Goal: Information Seeking & Learning: Learn about a topic

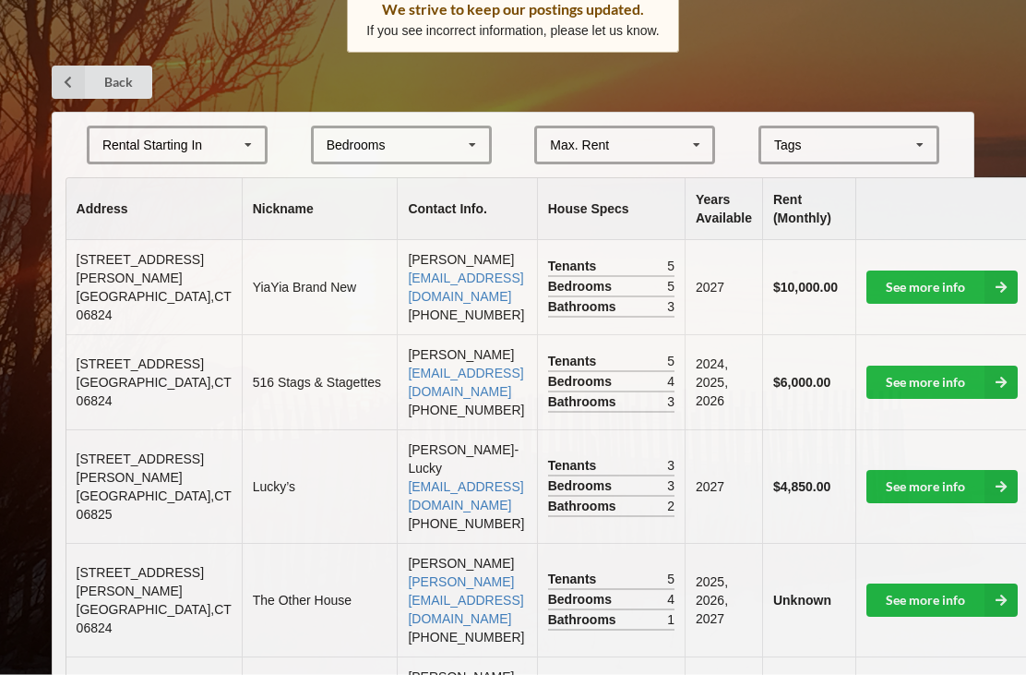
scroll to position [334, 0]
click at [116, 138] on div "Rental Starting In" at bounding box center [152, 144] width 100 height 13
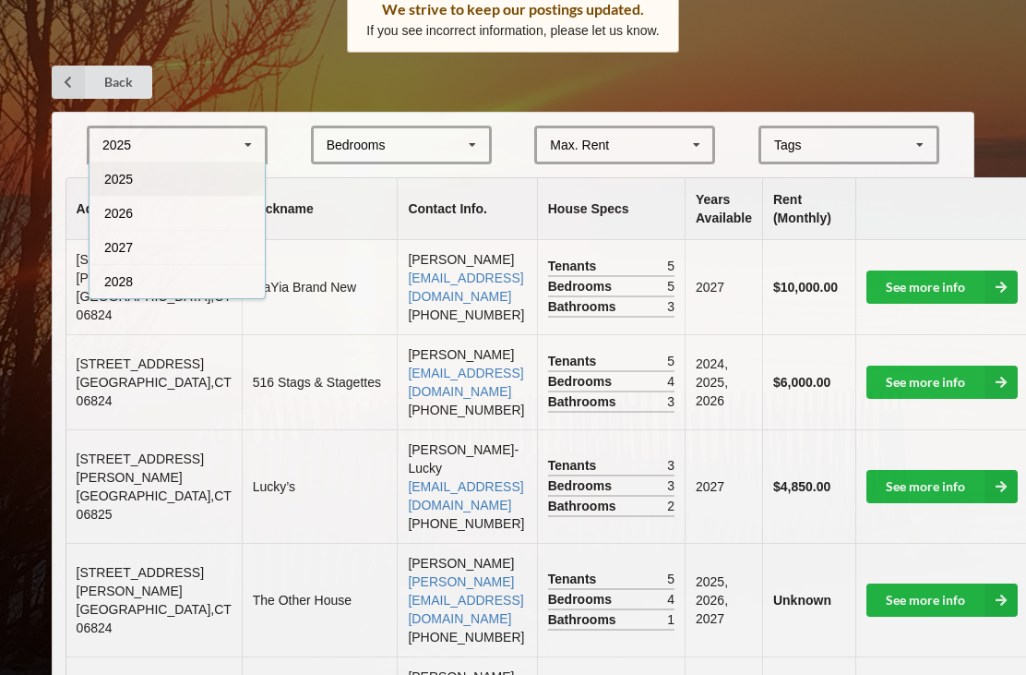
click at [105, 243] on span "2027" at bounding box center [118, 247] width 29 height 15
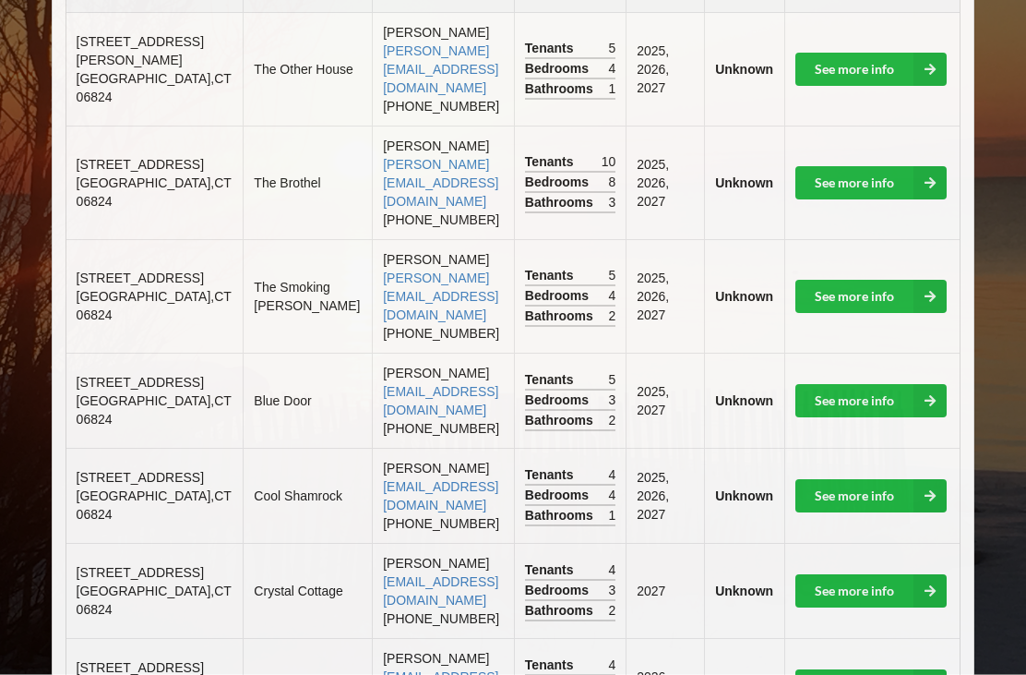
scroll to position [561, 0]
click at [833, 479] on link "See more info" at bounding box center [871, 495] width 151 height 33
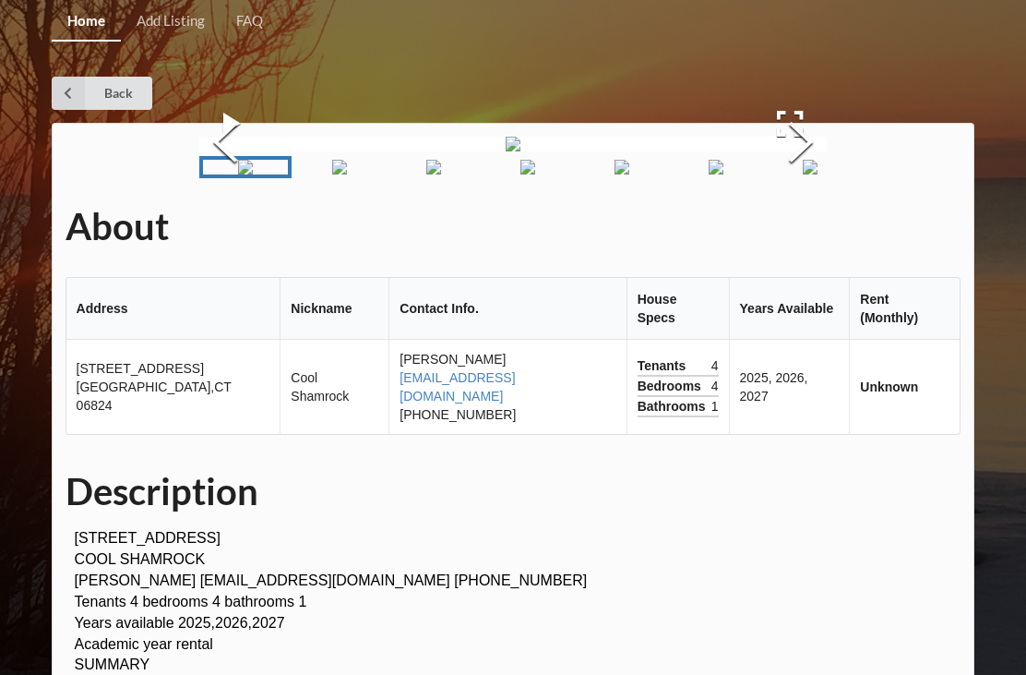
click at [792, 228] on button "Next Slide" at bounding box center [801, 144] width 52 height 167
click at [779, 228] on button "Next Slide" at bounding box center [801, 144] width 52 height 167
click at [791, 228] on button "Next Slide" at bounding box center [801, 144] width 52 height 167
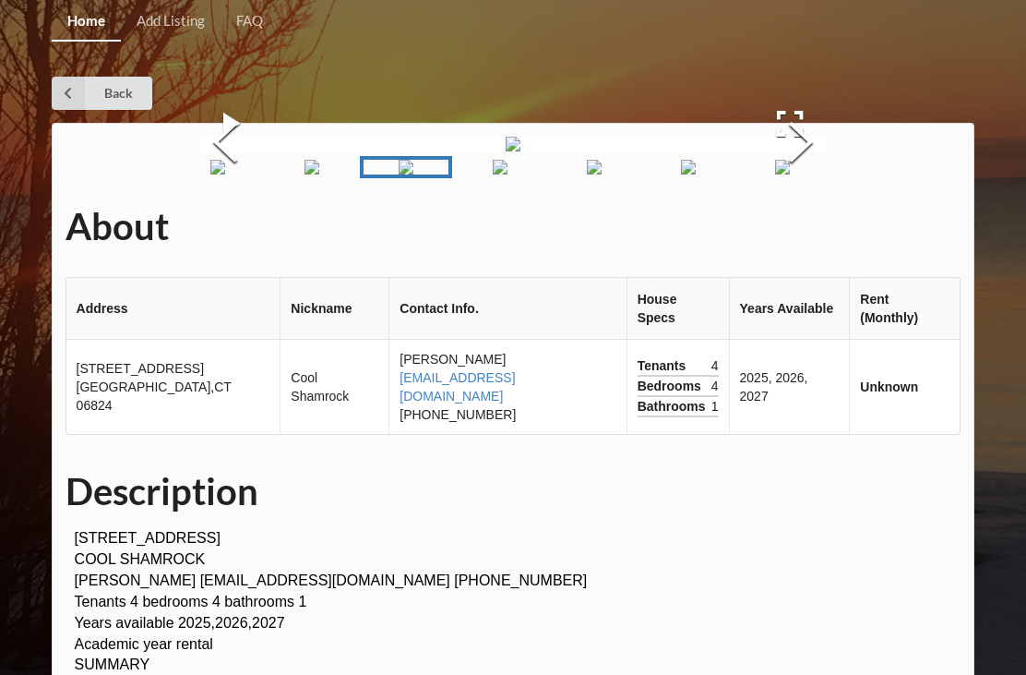
click at [797, 228] on button "Next Slide" at bounding box center [801, 144] width 52 height 167
click at [788, 228] on button "Next Slide" at bounding box center [801, 144] width 52 height 167
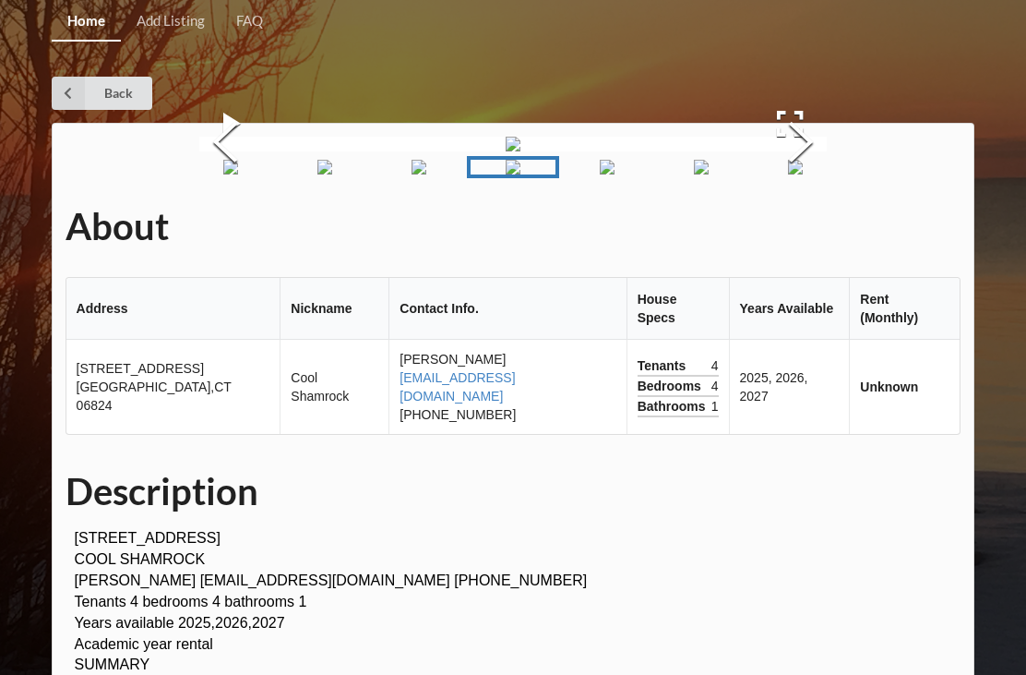
click at [791, 228] on button "Next Slide" at bounding box center [801, 144] width 52 height 167
click at [795, 228] on button "Next Slide" at bounding box center [801, 144] width 52 height 167
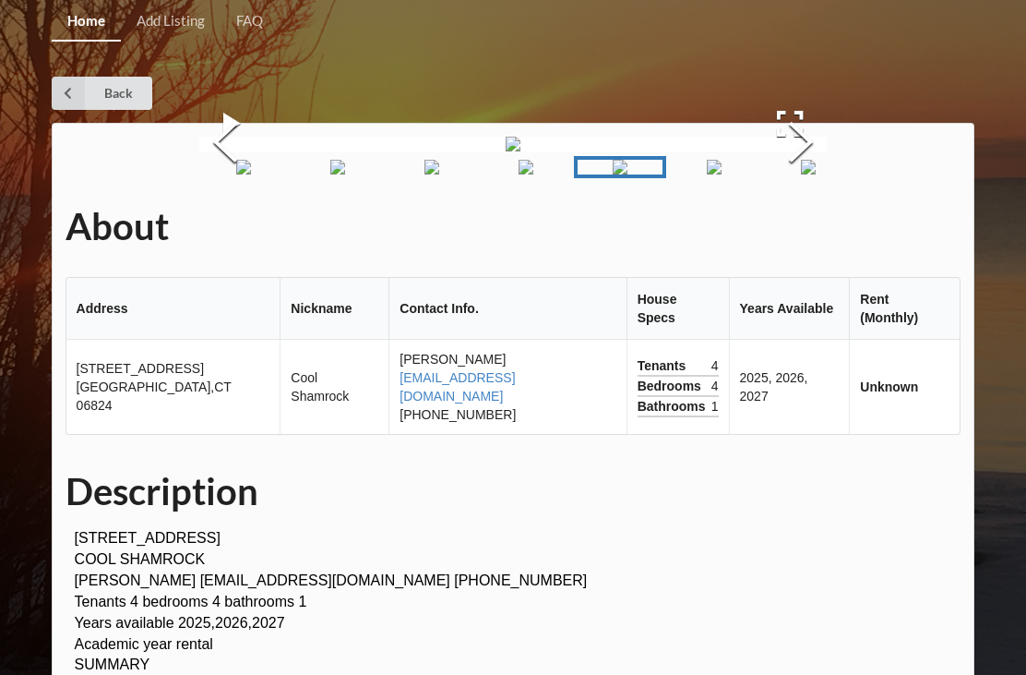
click at [796, 228] on button "Next Slide" at bounding box center [801, 144] width 52 height 167
click at [797, 228] on button "Next Slide" at bounding box center [801, 144] width 52 height 167
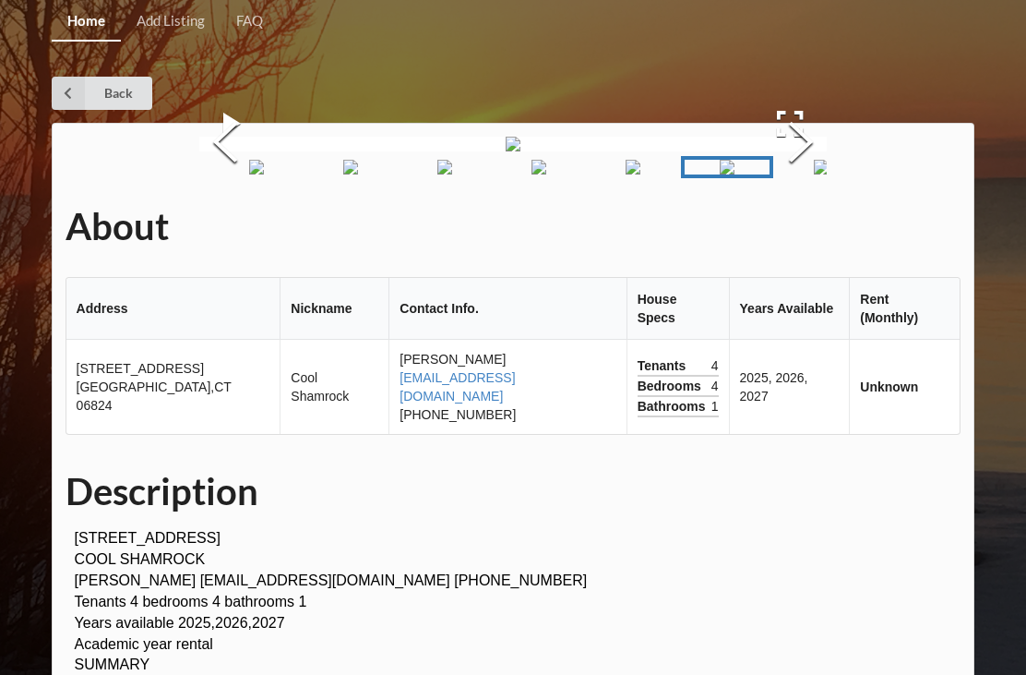
click at [792, 228] on button "Next Slide" at bounding box center [801, 144] width 52 height 167
click at [793, 228] on button "Next Slide" at bounding box center [801, 144] width 52 height 167
click at [106, 97] on link "Back" at bounding box center [102, 93] width 101 height 33
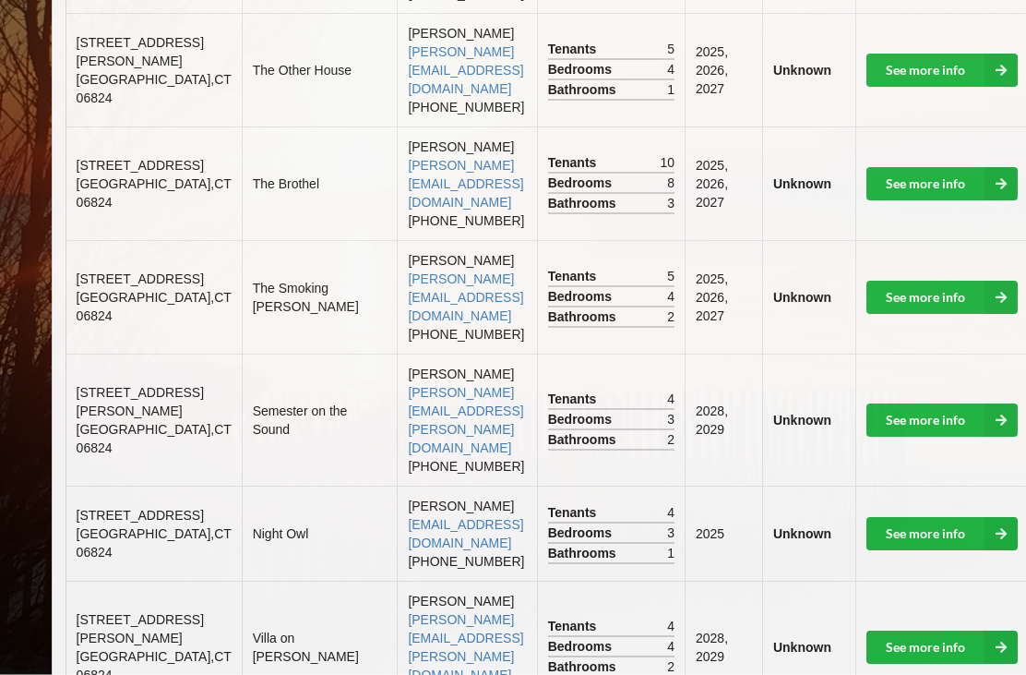
scroll to position [864, 0]
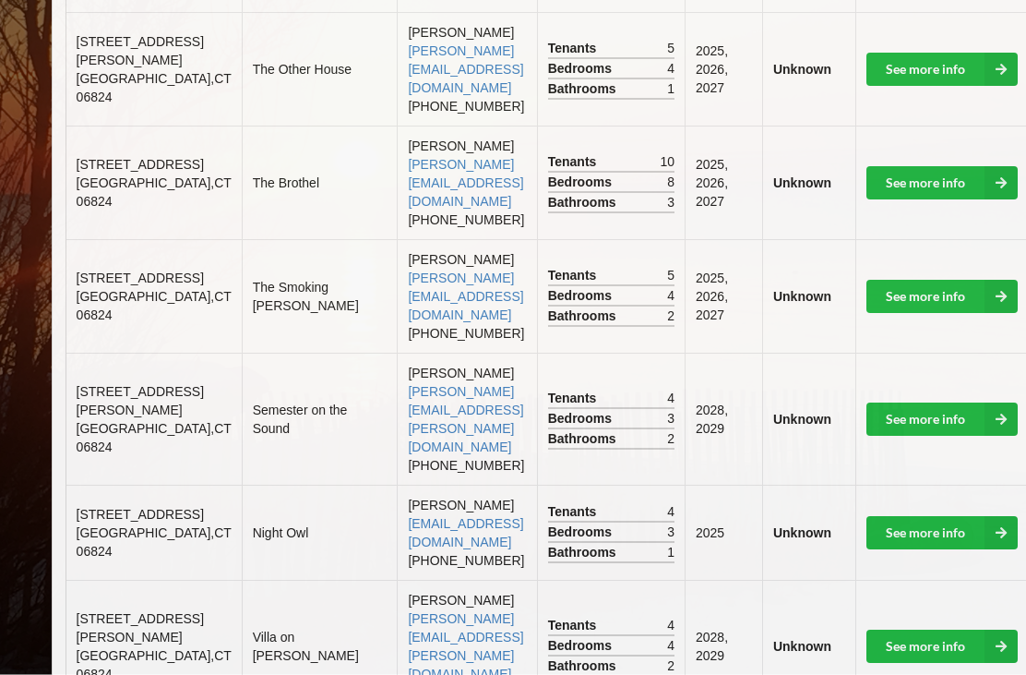
click at [867, 517] on link "See more info" at bounding box center [942, 533] width 151 height 33
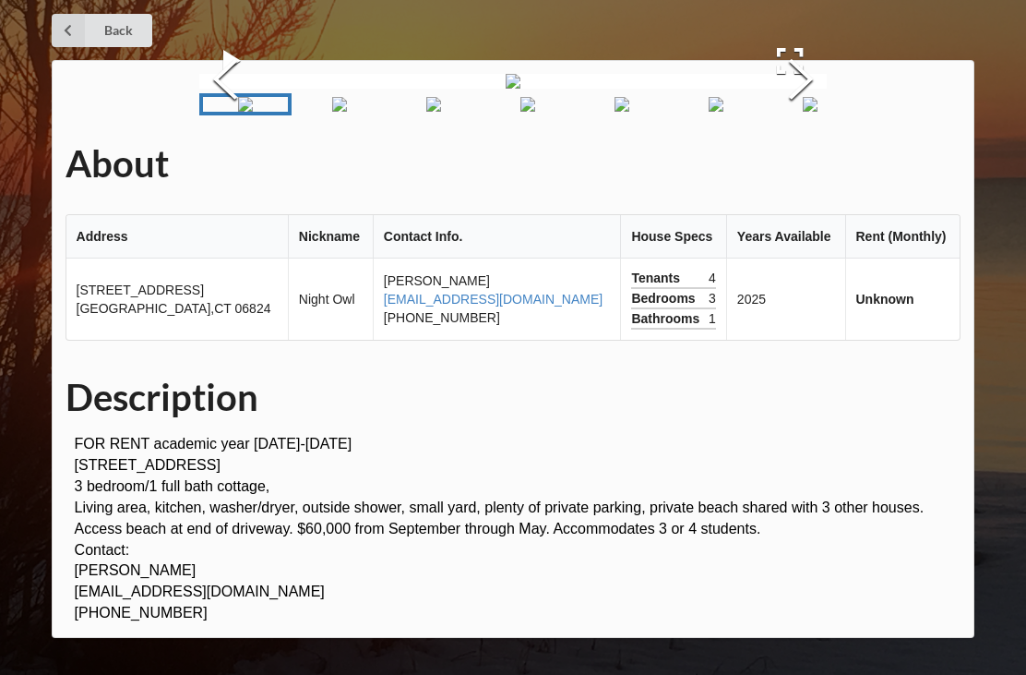
scroll to position [113, 0]
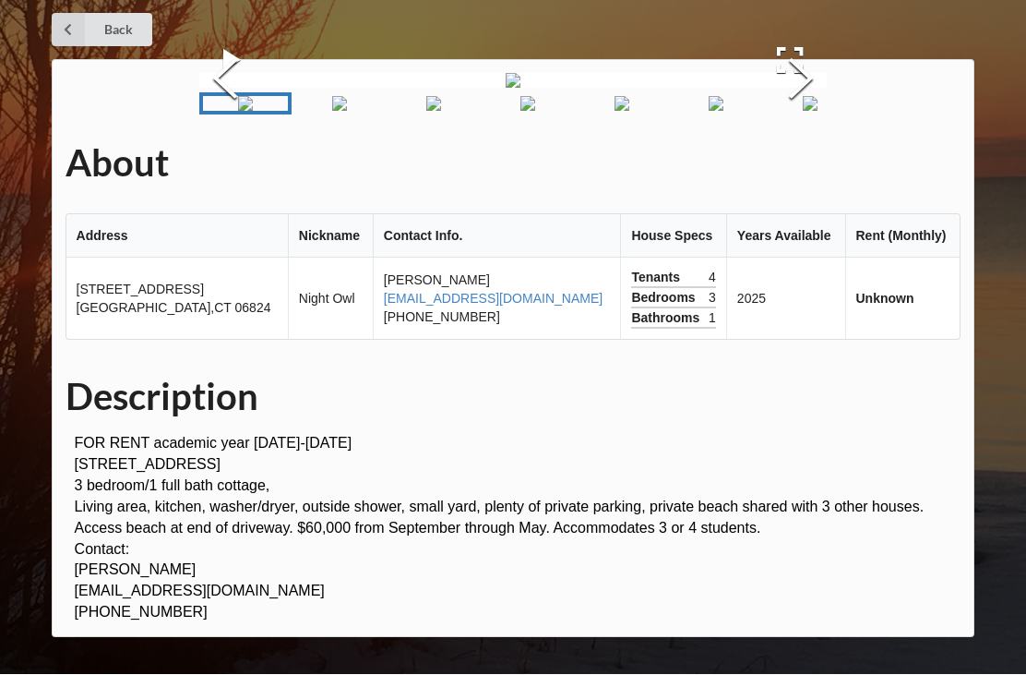
click at [335, 112] on img "Go to Slide 2" at bounding box center [339, 104] width 15 height 15
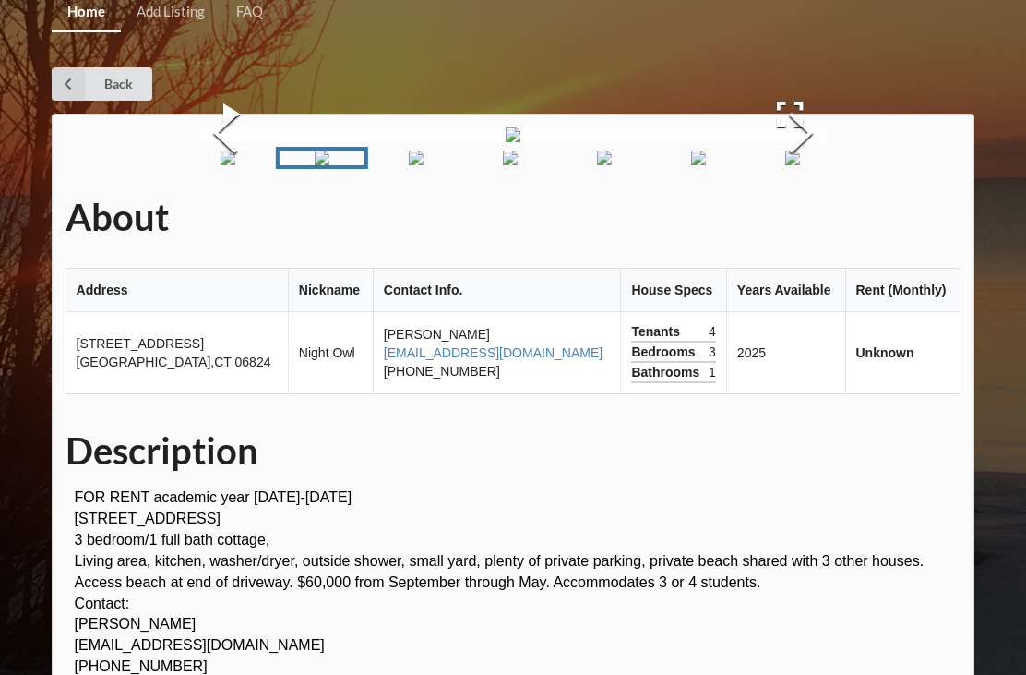
scroll to position [0, 0]
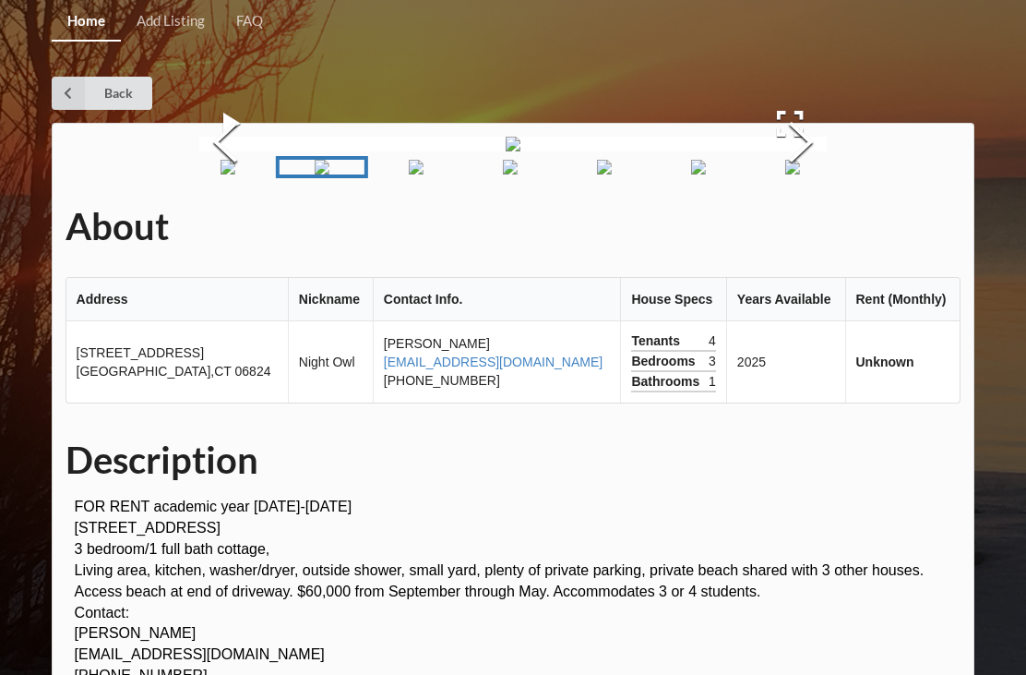
click at [106, 101] on link "Back" at bounding box center [102, 93] width 101 height 33
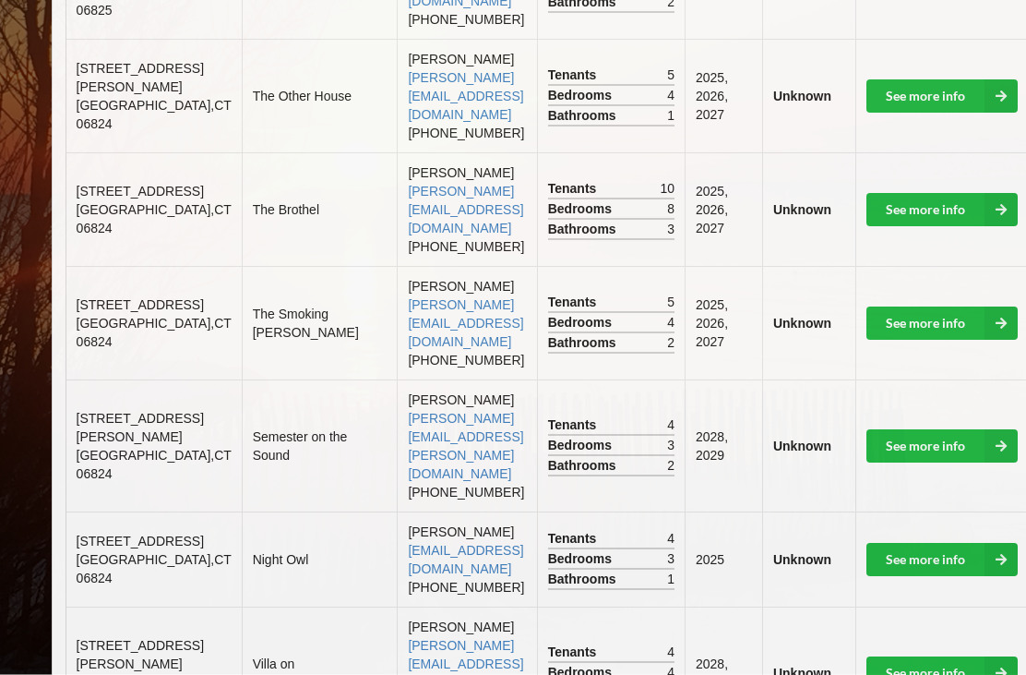
scroll to position [999, 0]
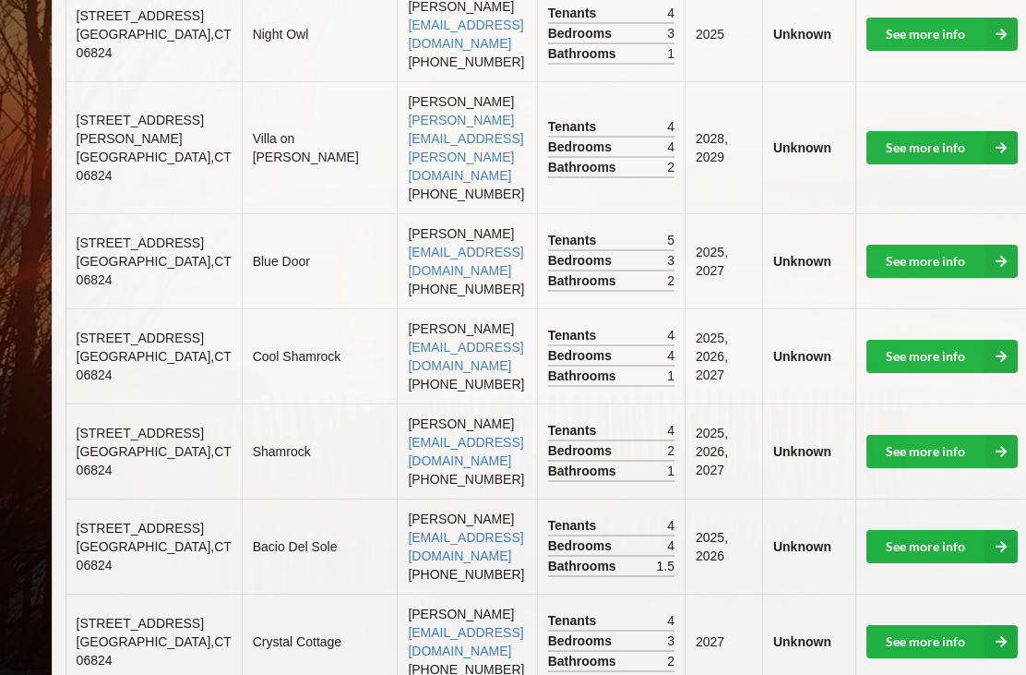
scroll to position [1359, 0]
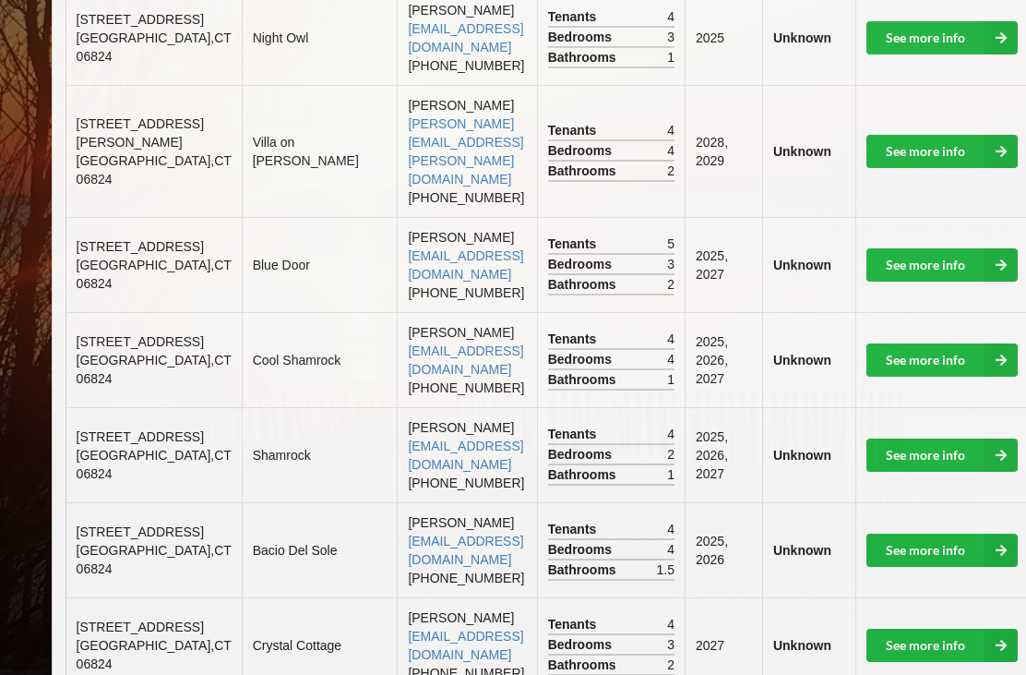
click at [867, 533] on link "See more info" at bounding box center [942, 549] width 151 height 33
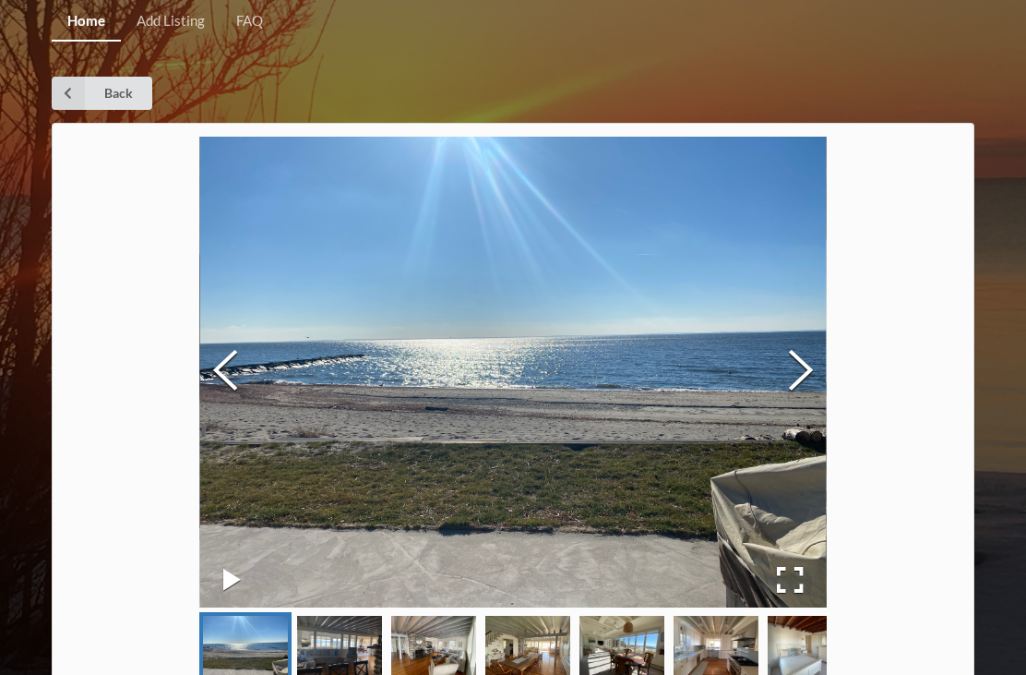
click at [786, 370] on button "Next Slide" at bounding box center [801, 371] width 52 height 167
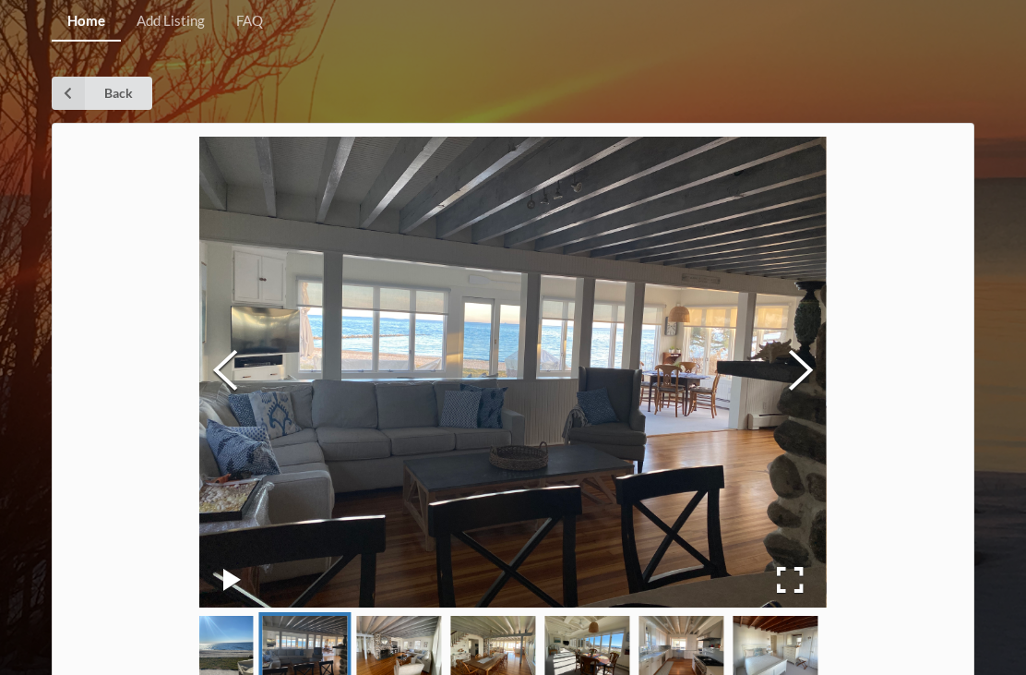
click at [792, 385] on button "Next Slide" at bounding box center [801, 371] width 52 height 167
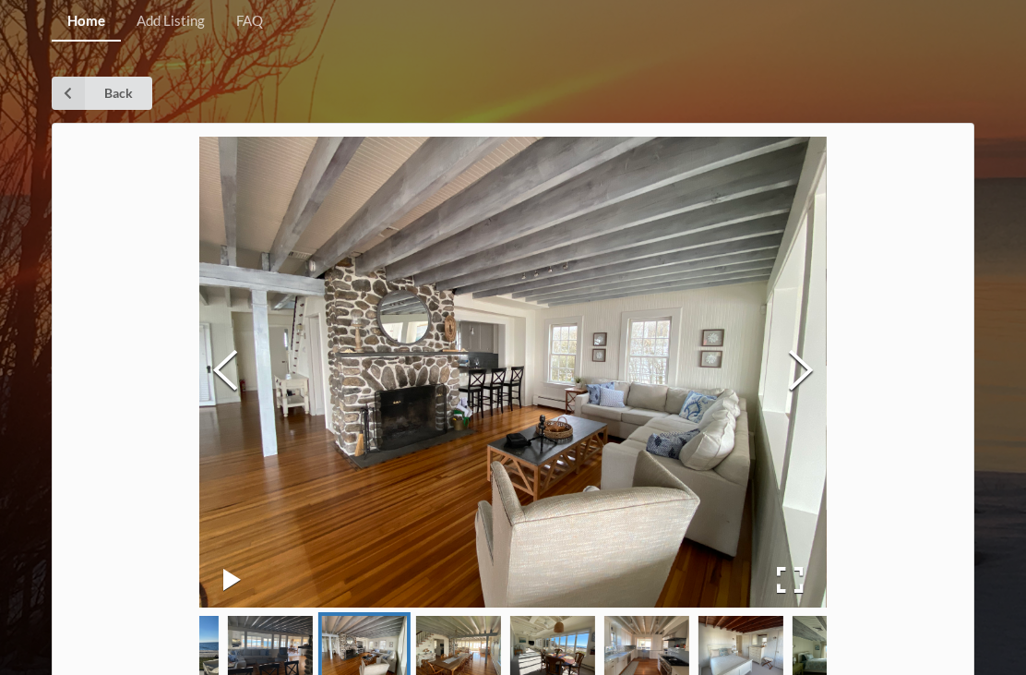
click at [806, 389] on button "Next Slide" at bounding box center [801, 371] width 52 height 167
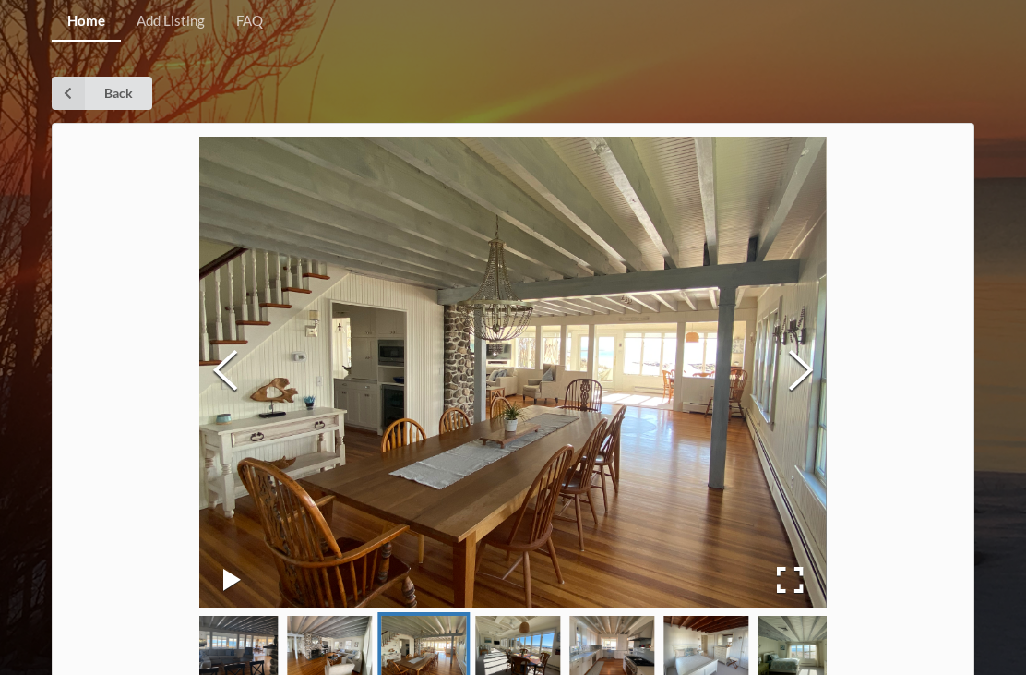
click at [795, 377] on button "Next Slide" at bounding box center [801, 371] width 52 height 167
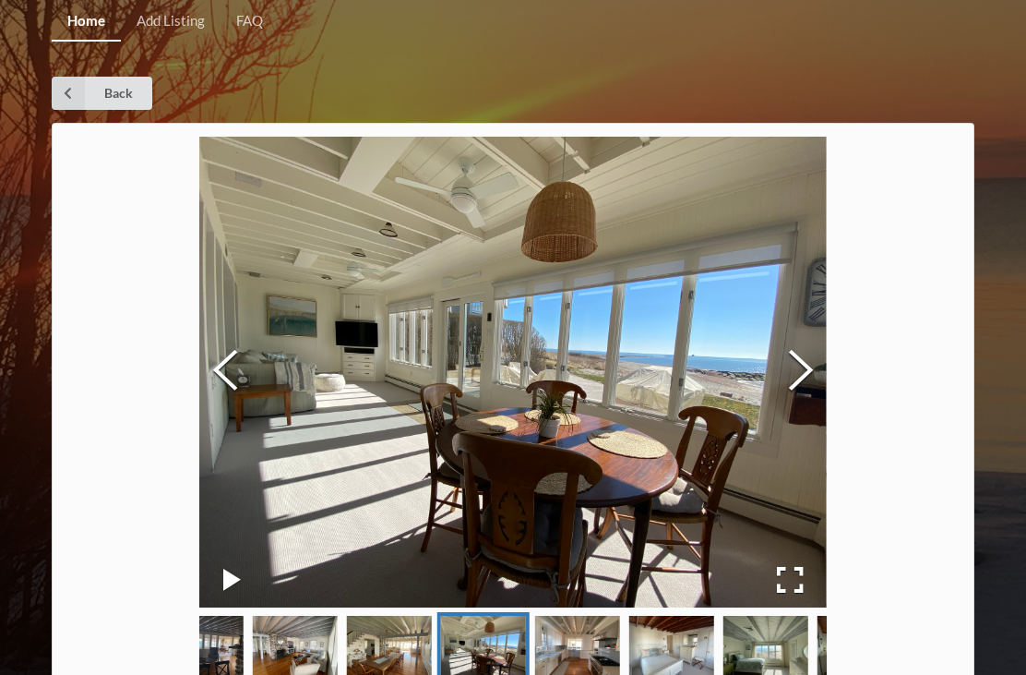
click at [790, 379] on button "Next Slide" at bounding box center [801, 371] width 52 height 167
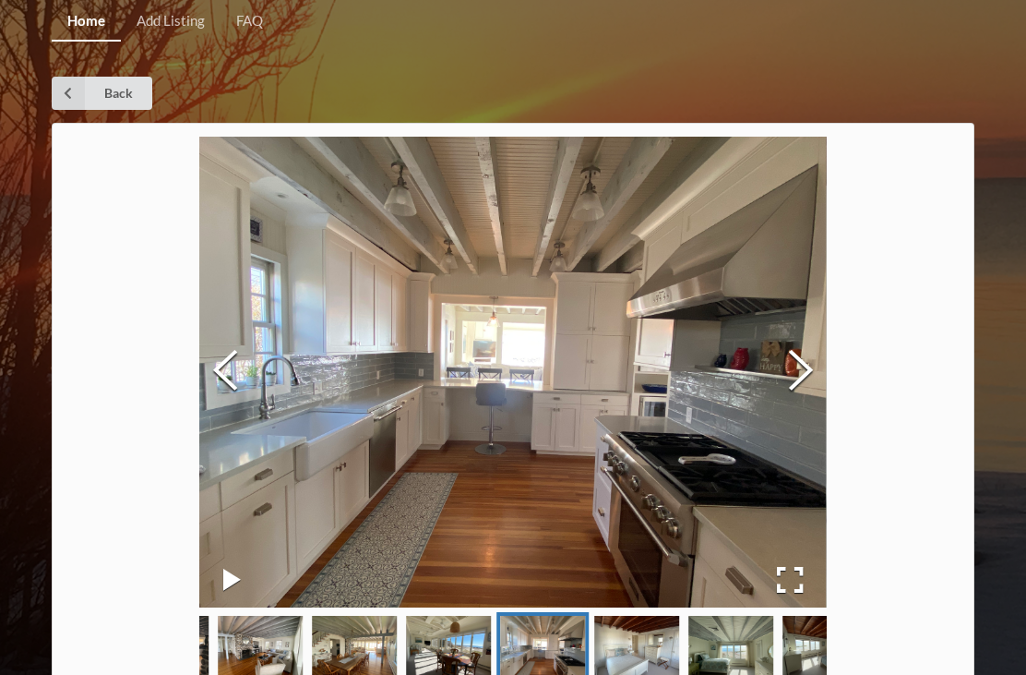
click at [795, 385] on button "Next Slide" at bounding box center [801, 371] width 52 height 167
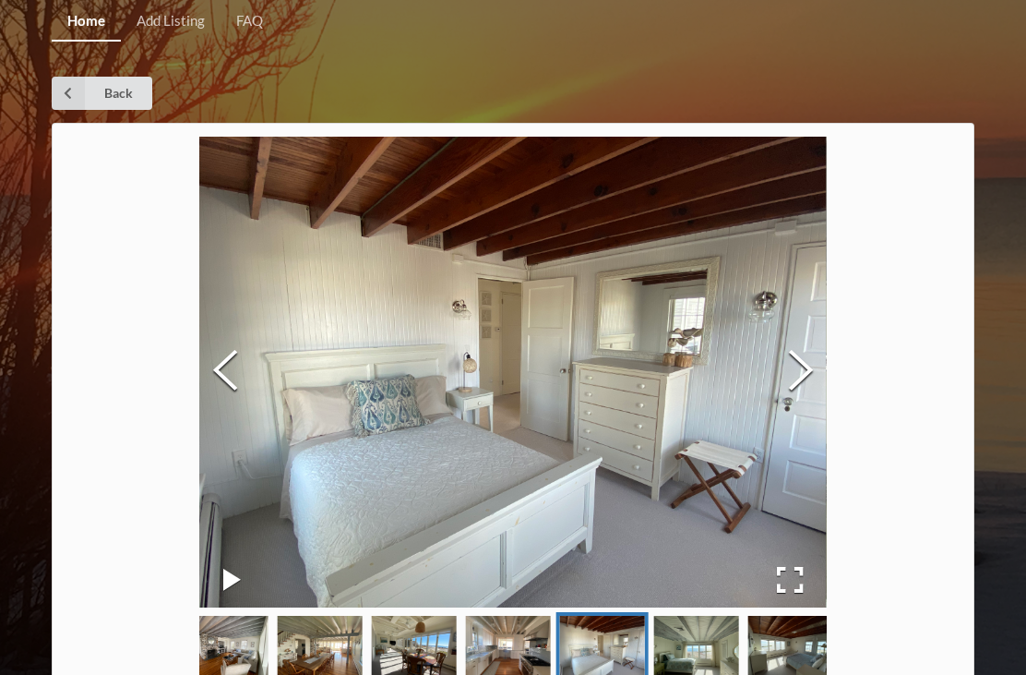
click at [794, 388] on button "Next Slide" at bounding box center [801, 371] width 52 height 167
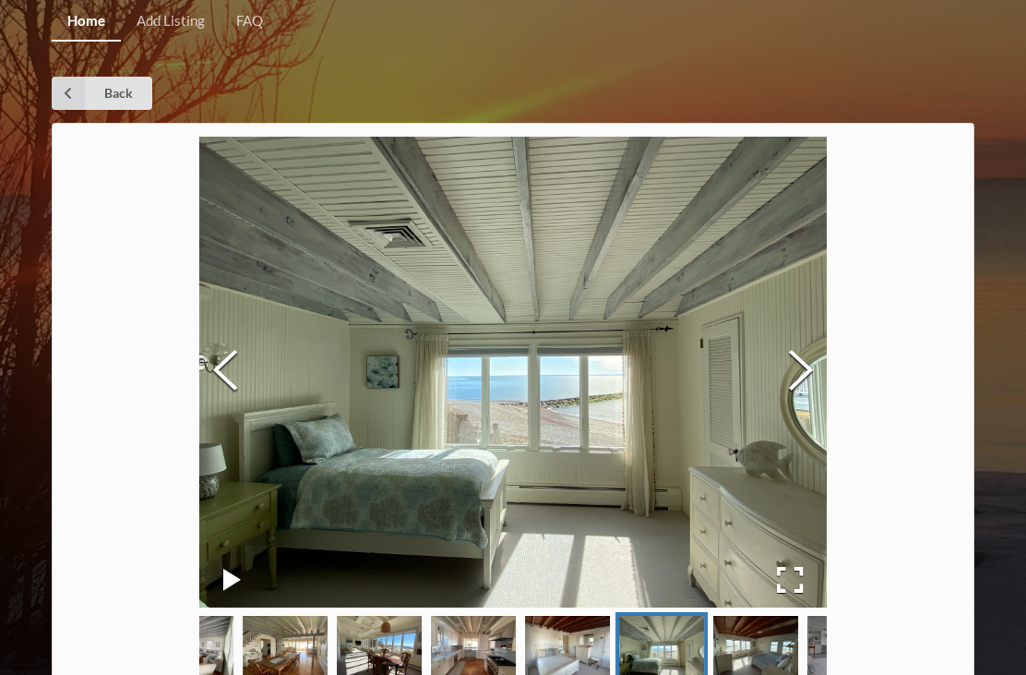
click at [783, 381] on button "Next Slide" at bounding box center [801, 371] width 52 height 167
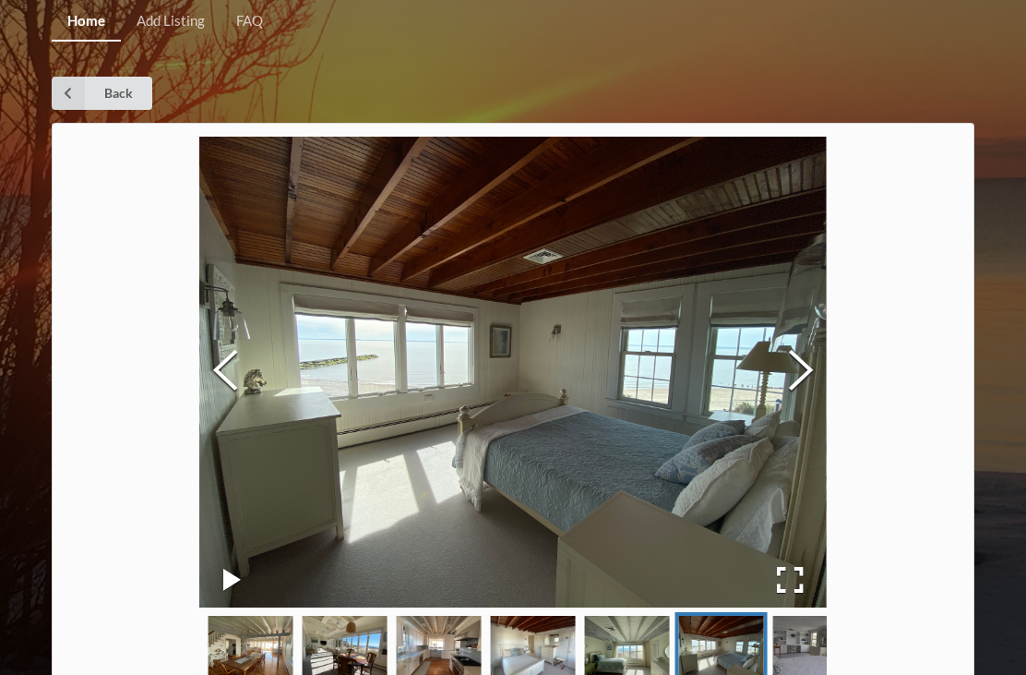
click at [787, 391] on button "Next Slide" at bounding box center [801, 371] width 52 height 167
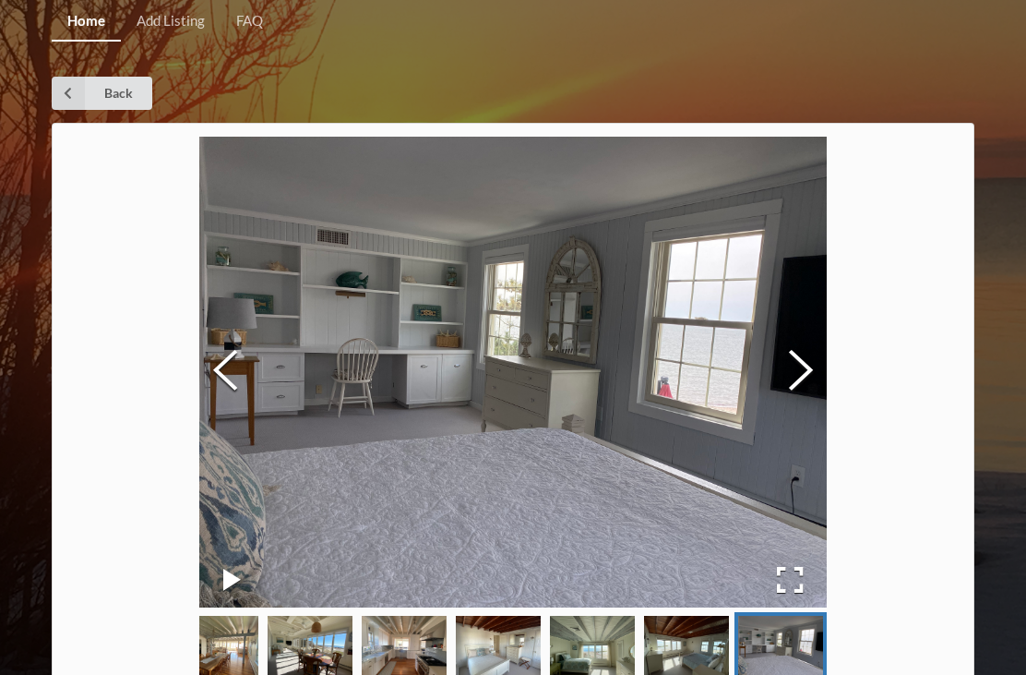
click at [790, 385] on button "Next Slide" at bounding box center [801, 371] width 52 height 167
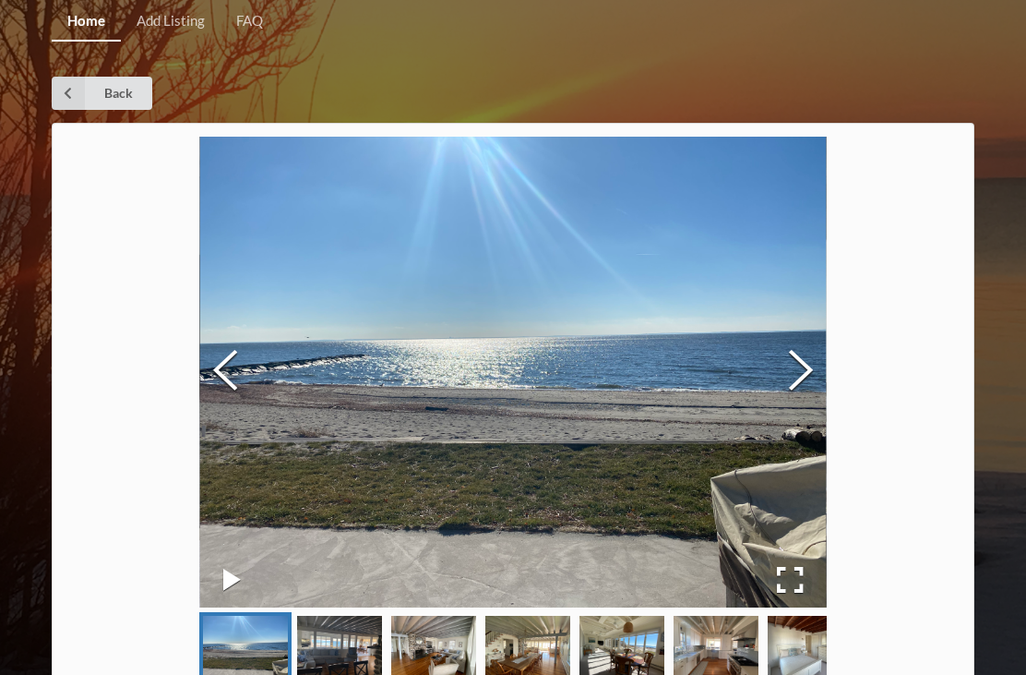
click at [792, 377] on button "Next Slide" at bounding box center [801, 371] width 52 height 167
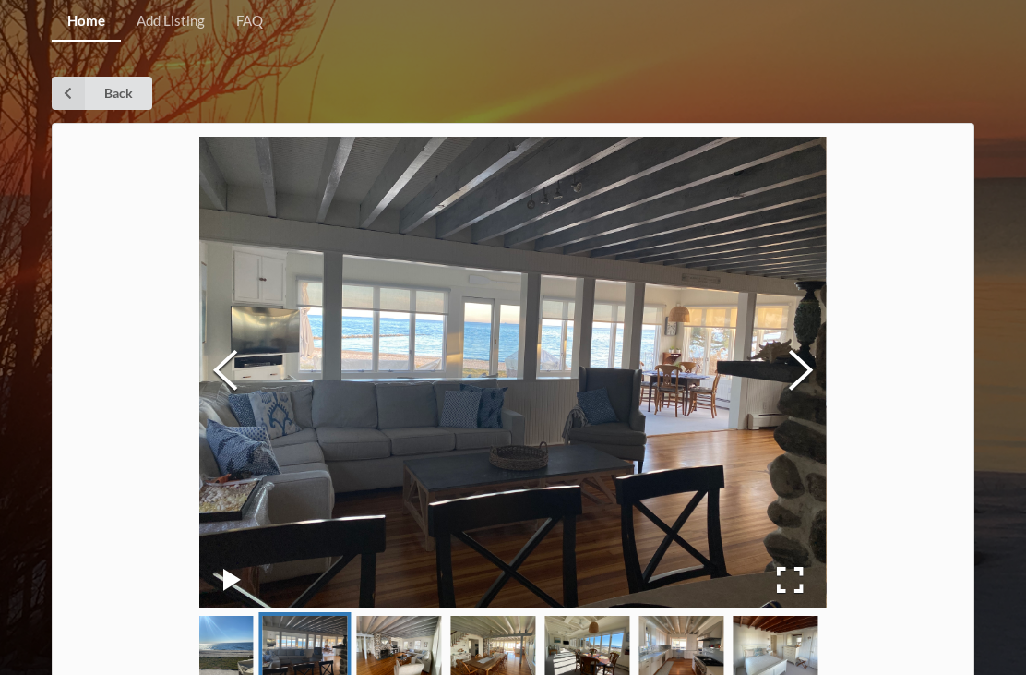
click at [800, 387] on button "Next Slide" at bounding box center [801, 371] width 52 height 167
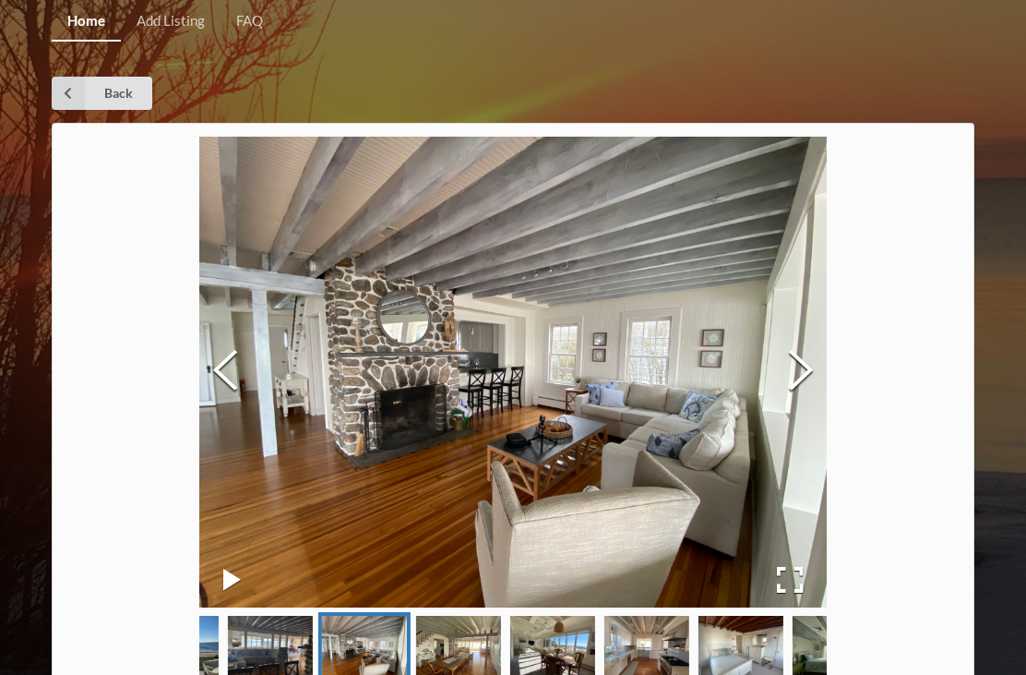
click at [800, 381] on button "Next Slide" at bounding box center [801, 371] width 52 height 167
click at [799, 381] on button "Next Slide" at bounding box center [801, 371] width 52 height 167
click at [120, 104] on link "Back" at bounding box center [102, 93] width 101 height 33
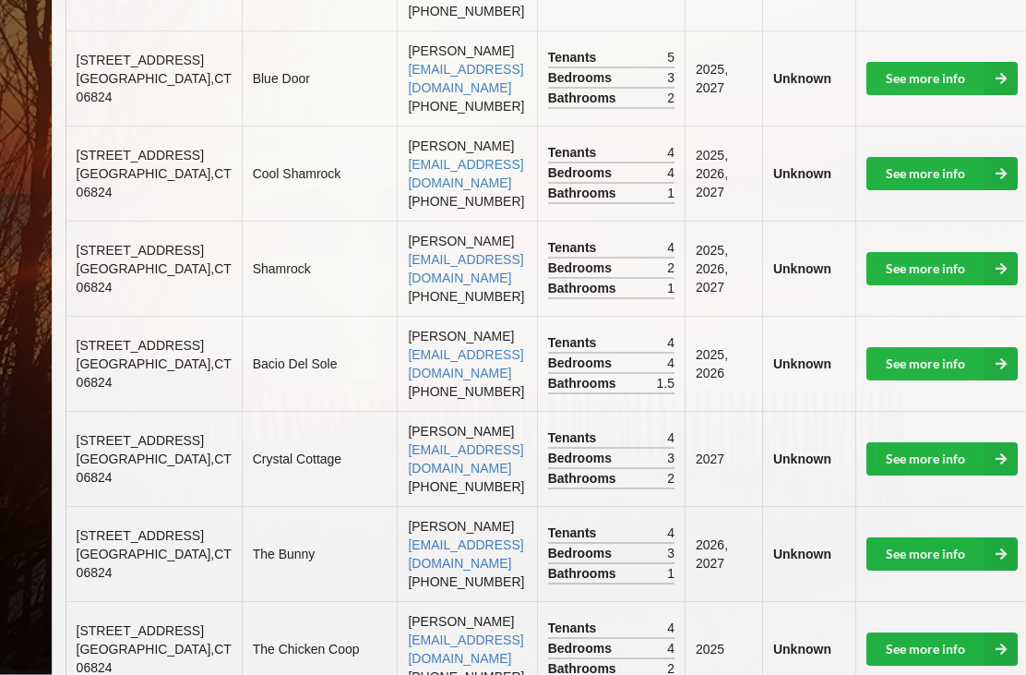
scroll to position [1548, 0]
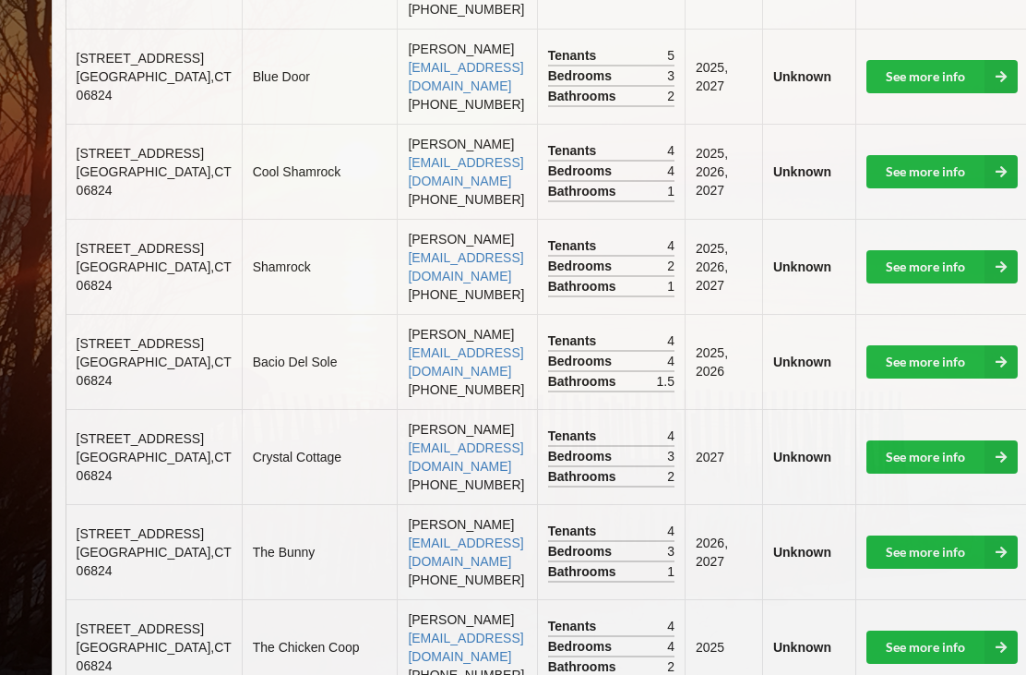
click at [867, 449] on link "See more info" at bounding box center [942, 456] width 151 height 33
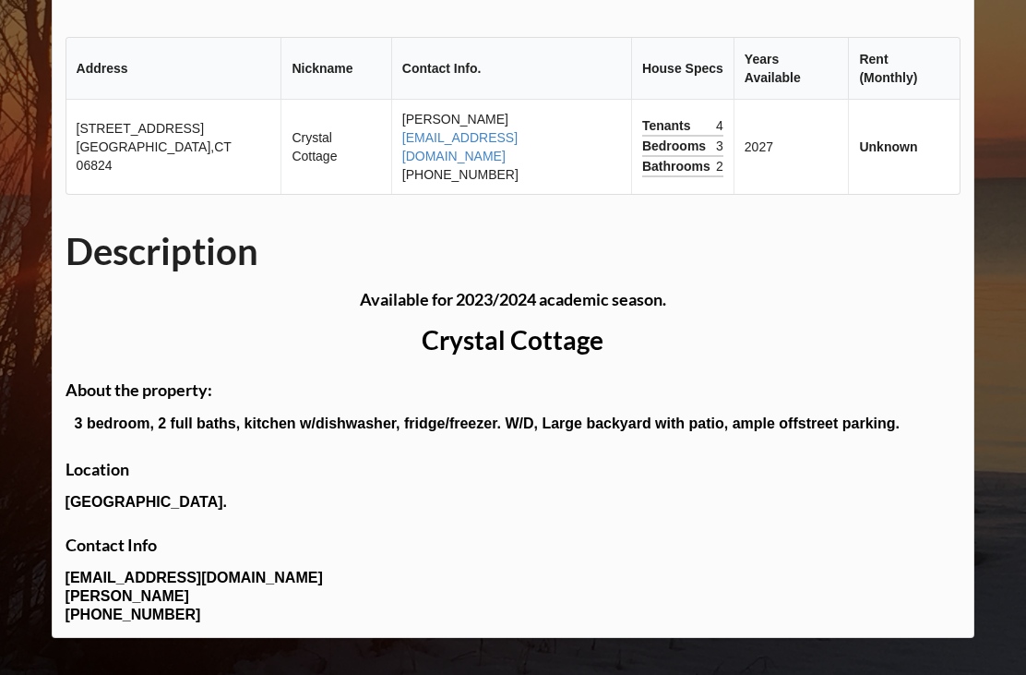
scroll to position [116, 0]
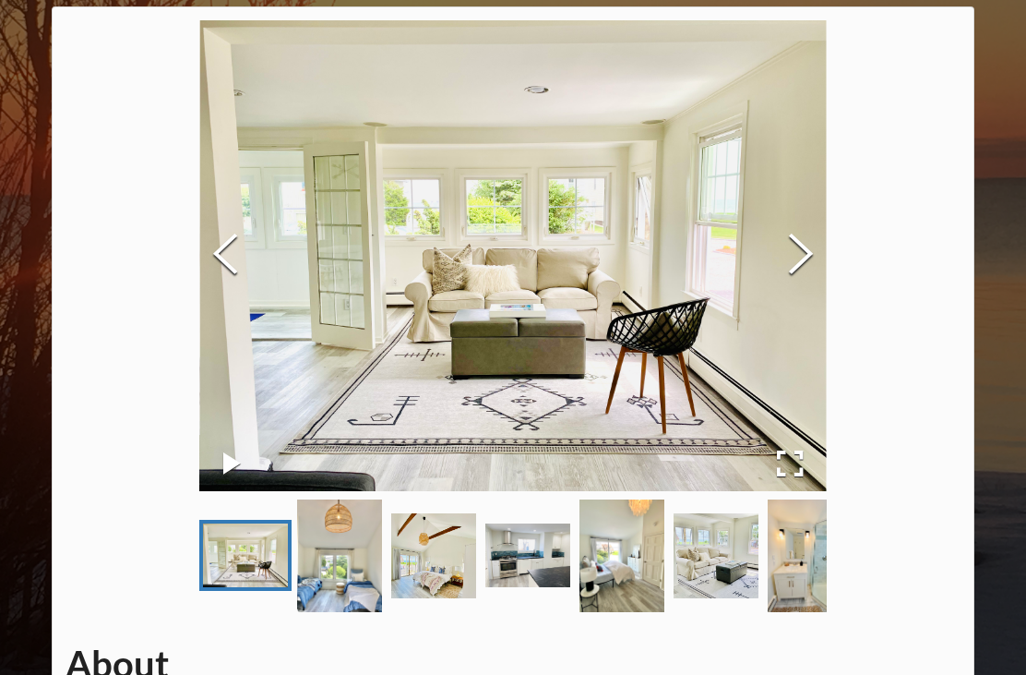
click at [354, 603] on img "Go to Slide 2" at bounding box center [339, 556] width 85 height 114
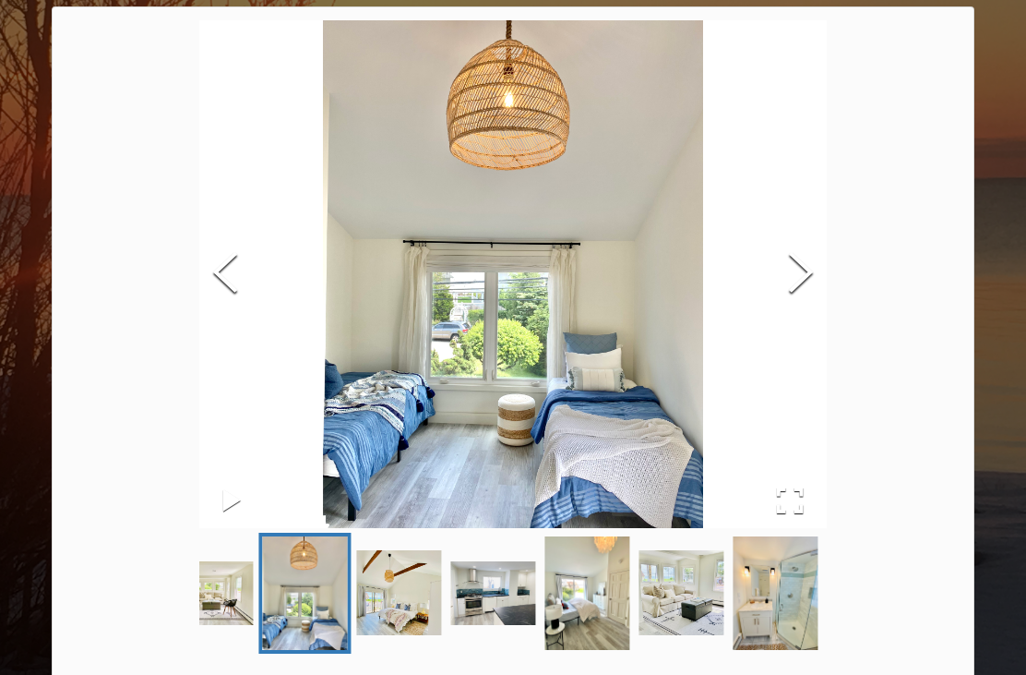
click at [401, 610] on img "Go to Slide 3" at bounding box center [399, 592] width 85 height 85
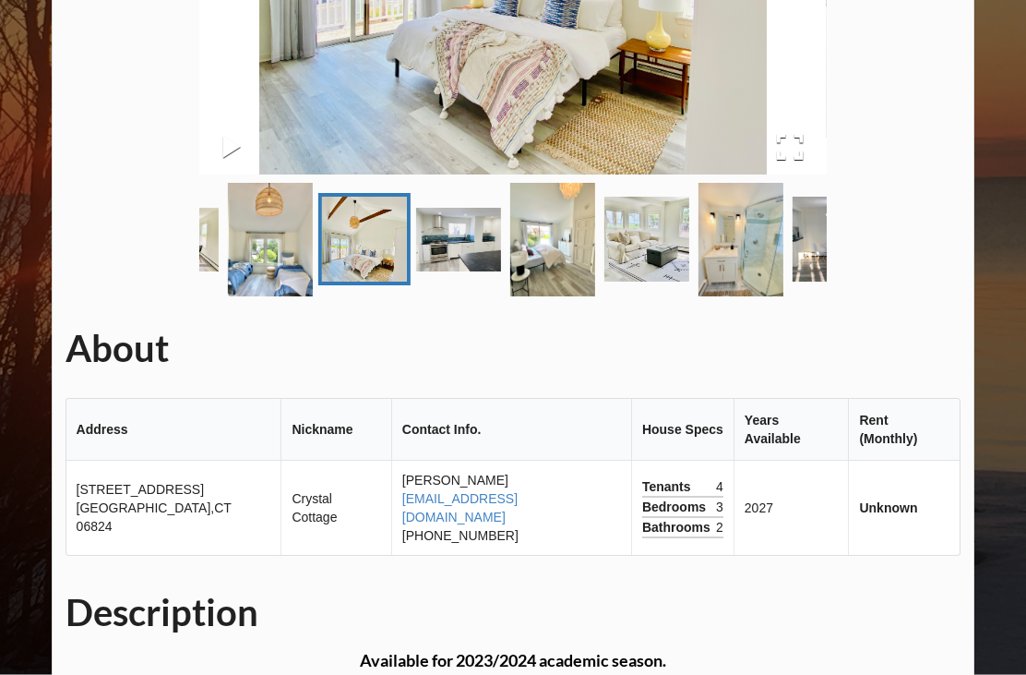
scroll to position [468, 0]
click at [794, 273] on img "Go to Slide 8" at bounding box center [835, 240] width 85 height 85
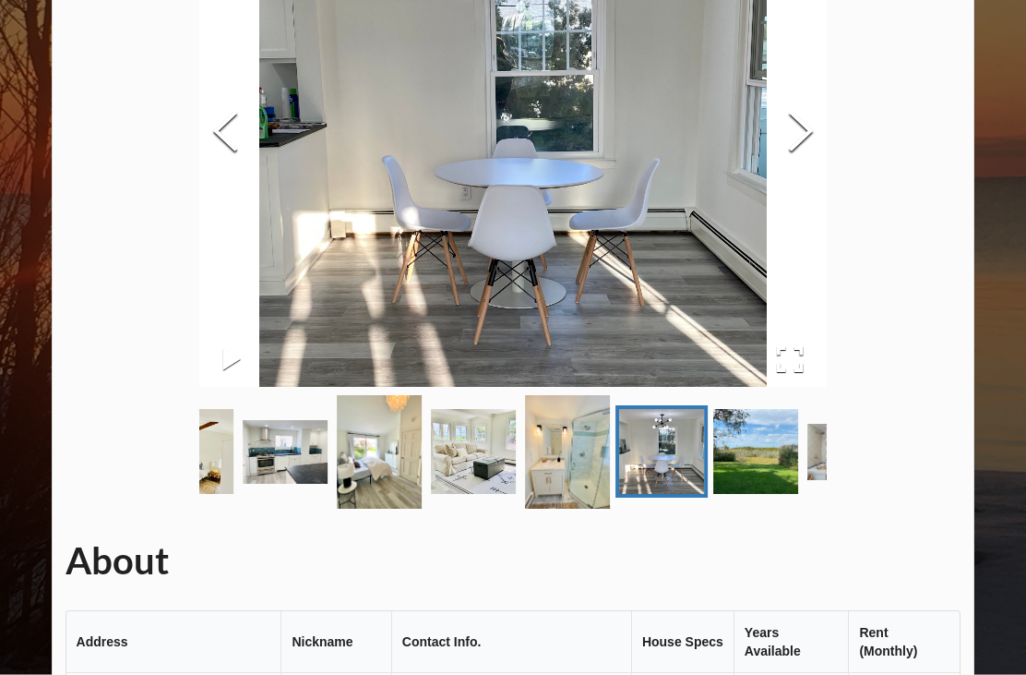
click at [721, 469] on img "Go to Slide 9" at bounding box center [755, 452] width 85 height 85
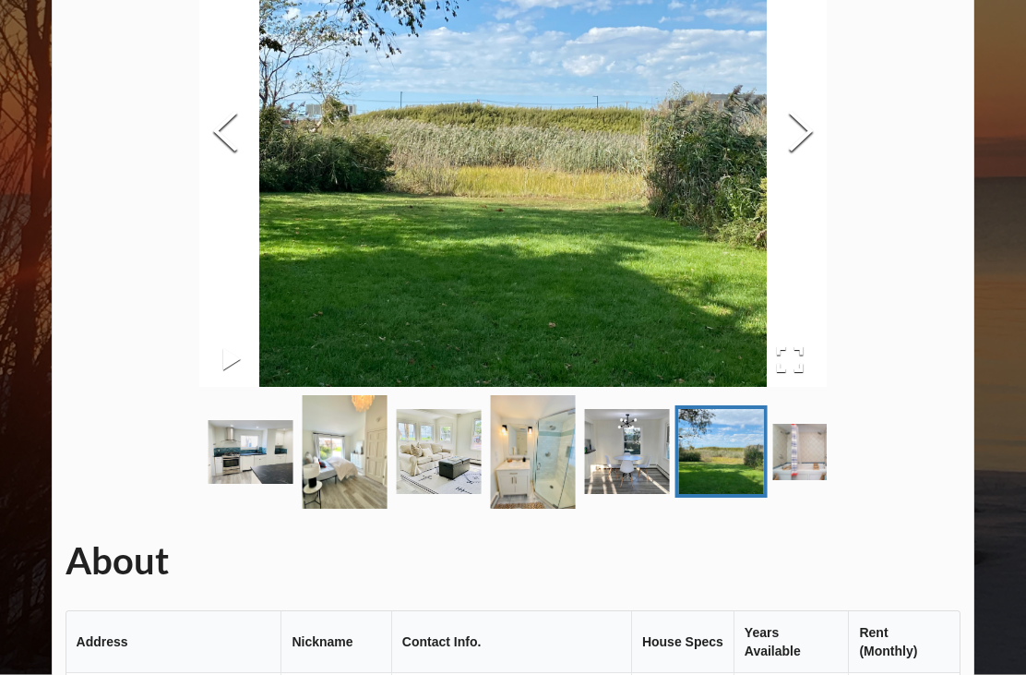
scroll to position [257, 0]
click at [794, 473] on img "Go to Slide 10" at bounding box center [815, 452] width 85 height 56
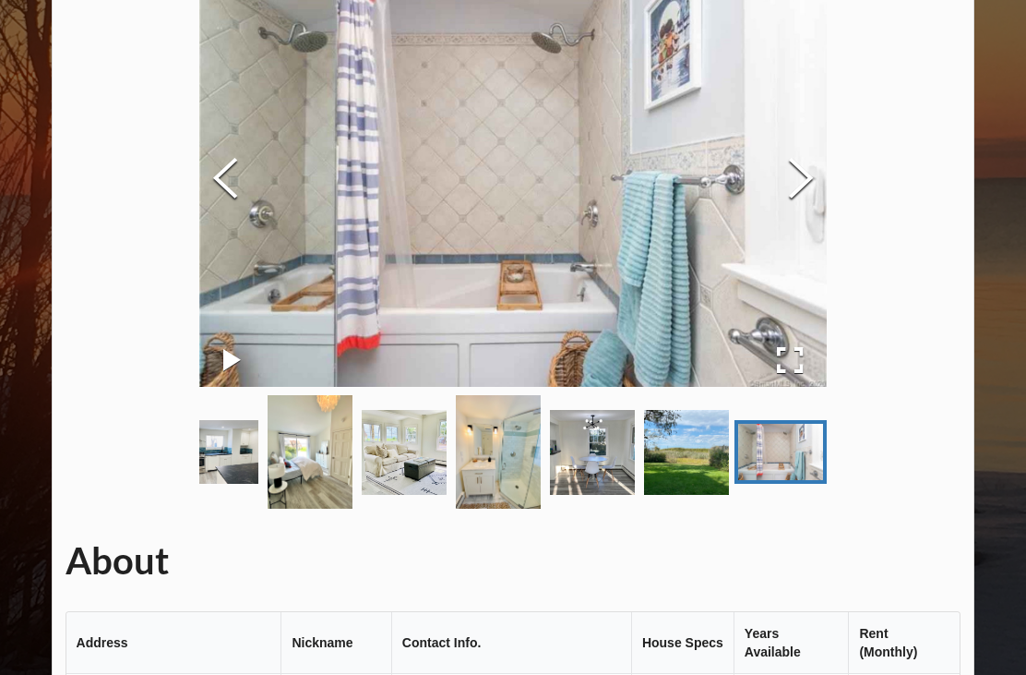
scroll to position [158, 0]
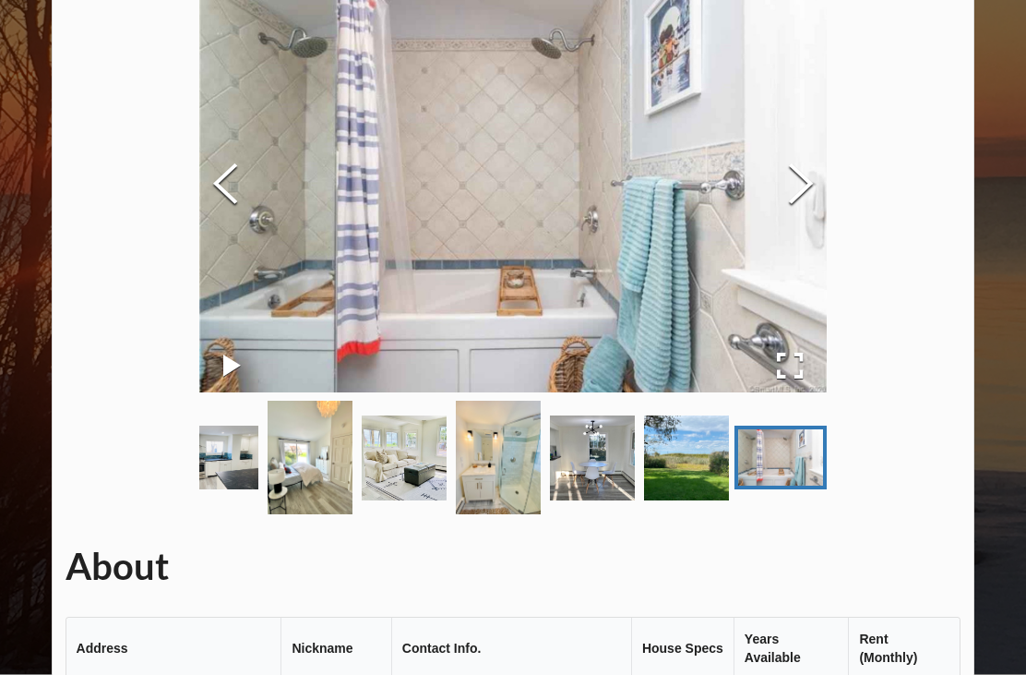
click at [239, 459] on img "Go to Slide 4" at bounding box center [216, 458] width 85 height 64
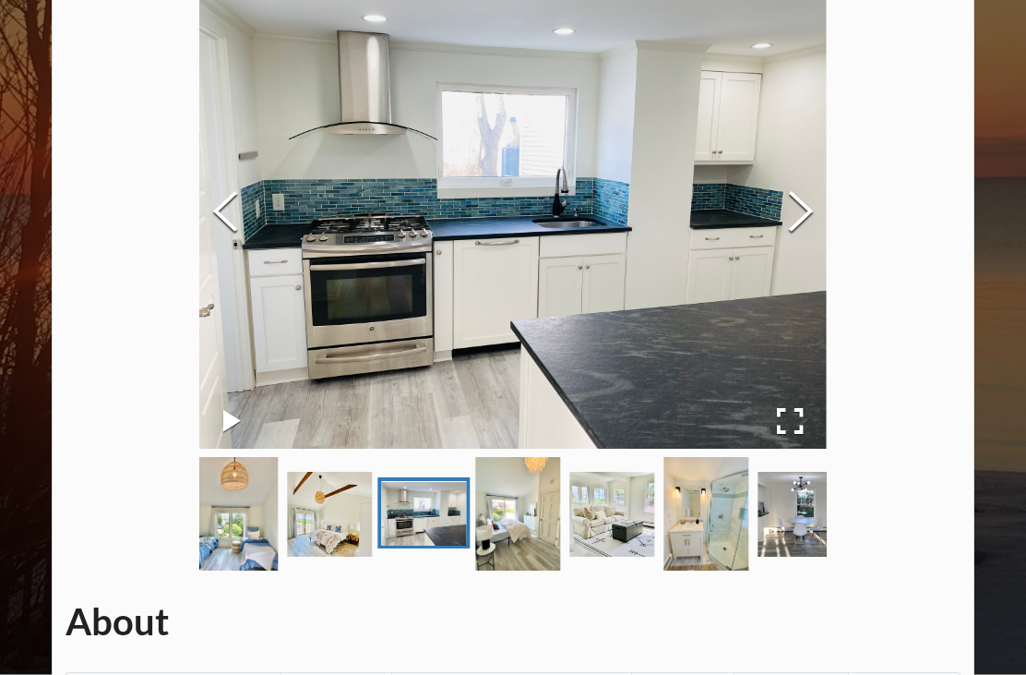
scroll to position [159, 0]
click at [233, 467] on img "Go to Slide 2" at bounding box center [236, 514] width 85 height 114
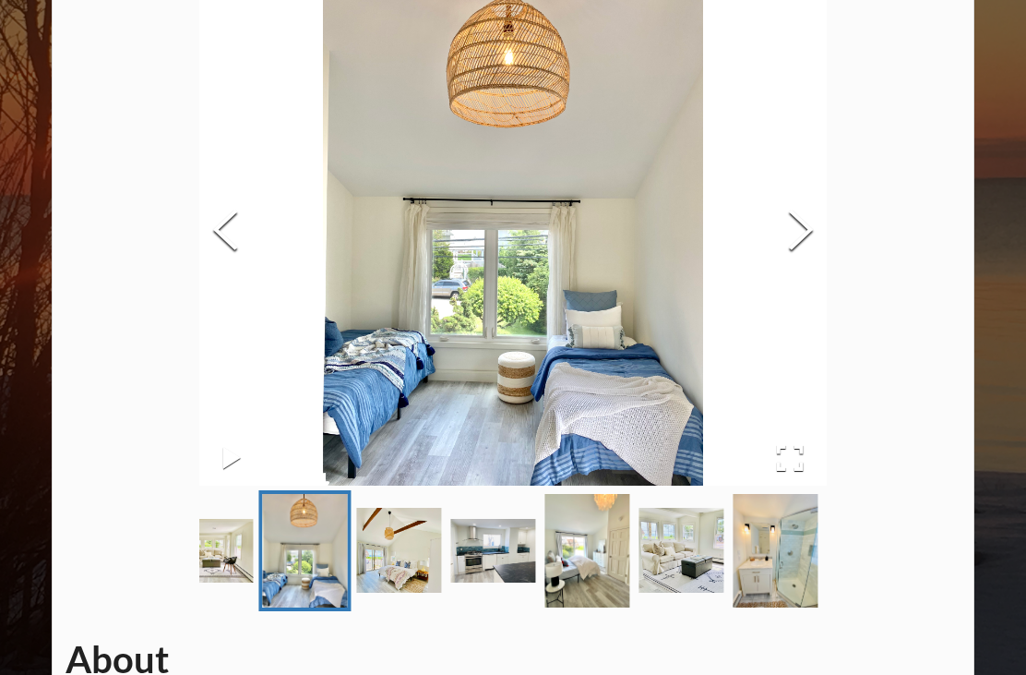
click at [389, 575] on img "Go to Slide 3" at bounding box center [399, 550] width 85 height 85
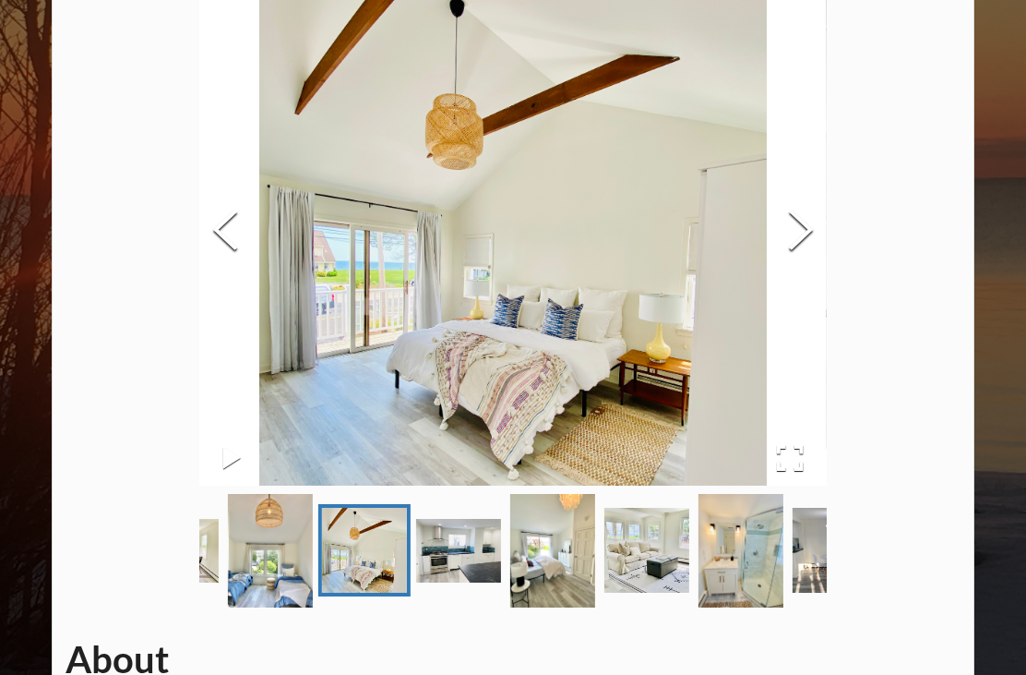
click at [545, 575] on img "Go to Slide 5" at bounding box center [552, 551] width 85 height 114
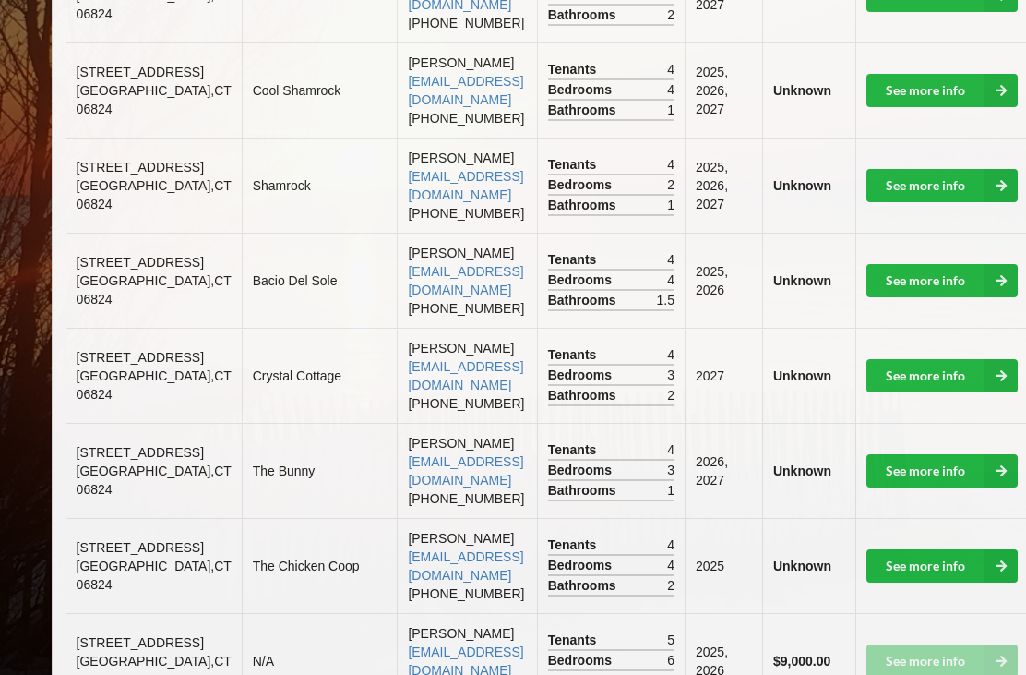
scroll to position [1631, 0]
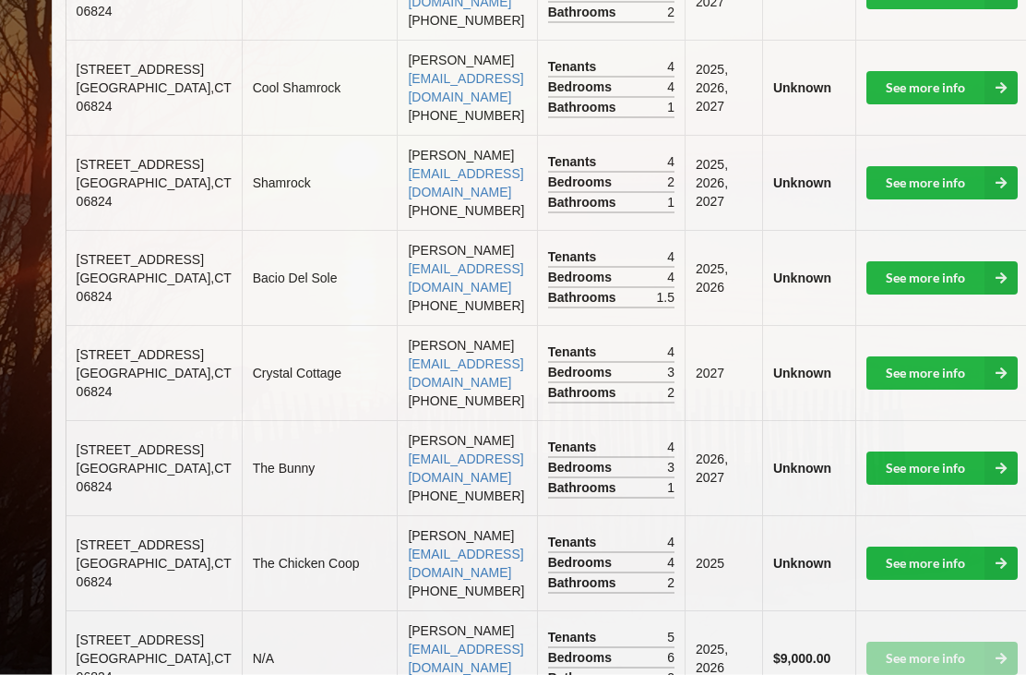
click at [931, 483] on link "See more info" at bounding box center [942, 468] width 151 height 33
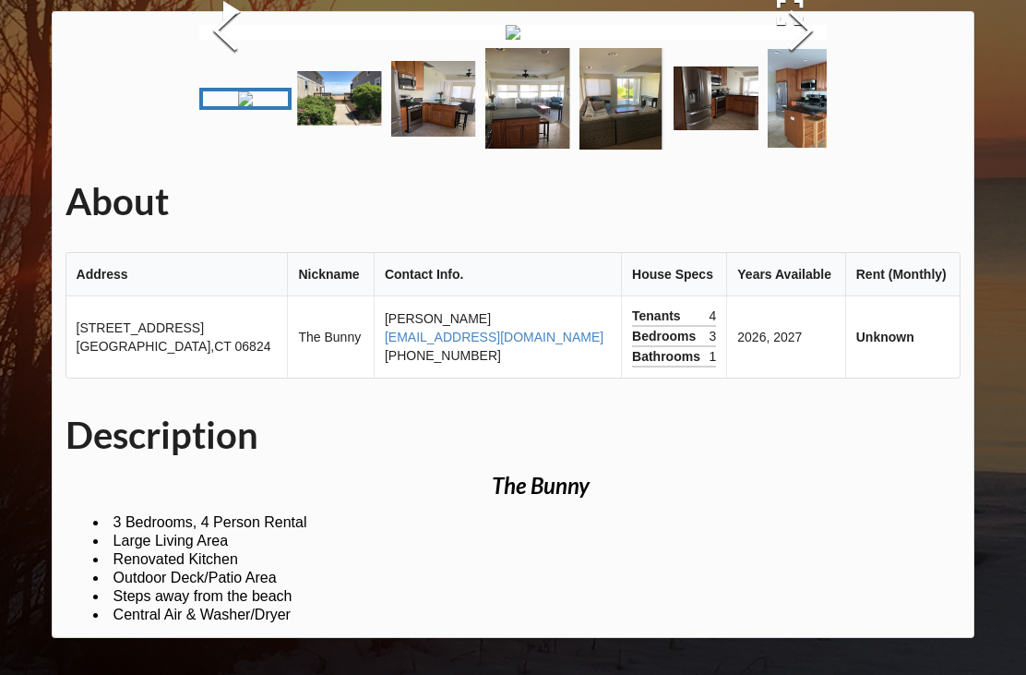
scroll to position [440, 0]
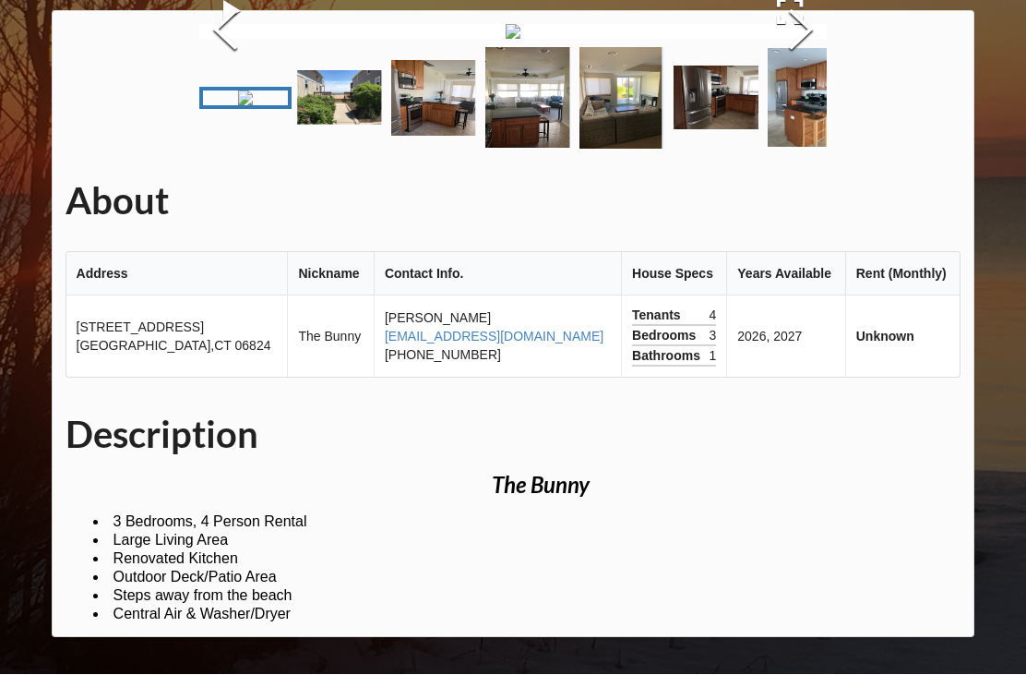
click at [808, 116] on button "Next Slide" at bounding box center [801, 32] width 52 height 167
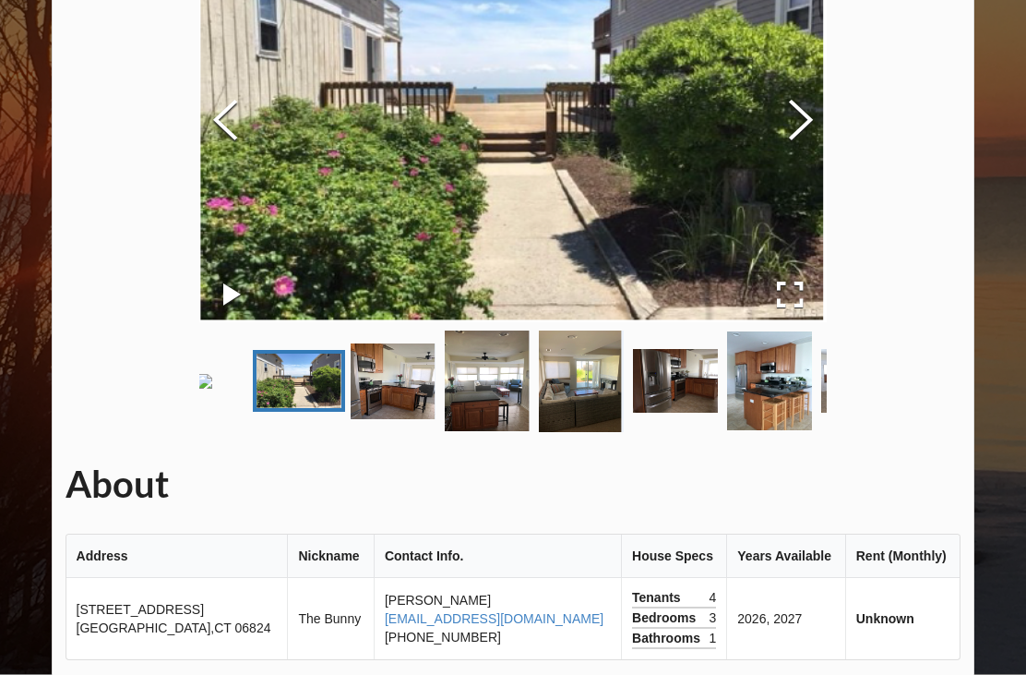
scroll to position [215, 0]
click at [793, 134] on button "Next Slide" at bounding box center [801, 122] width 52 height 167
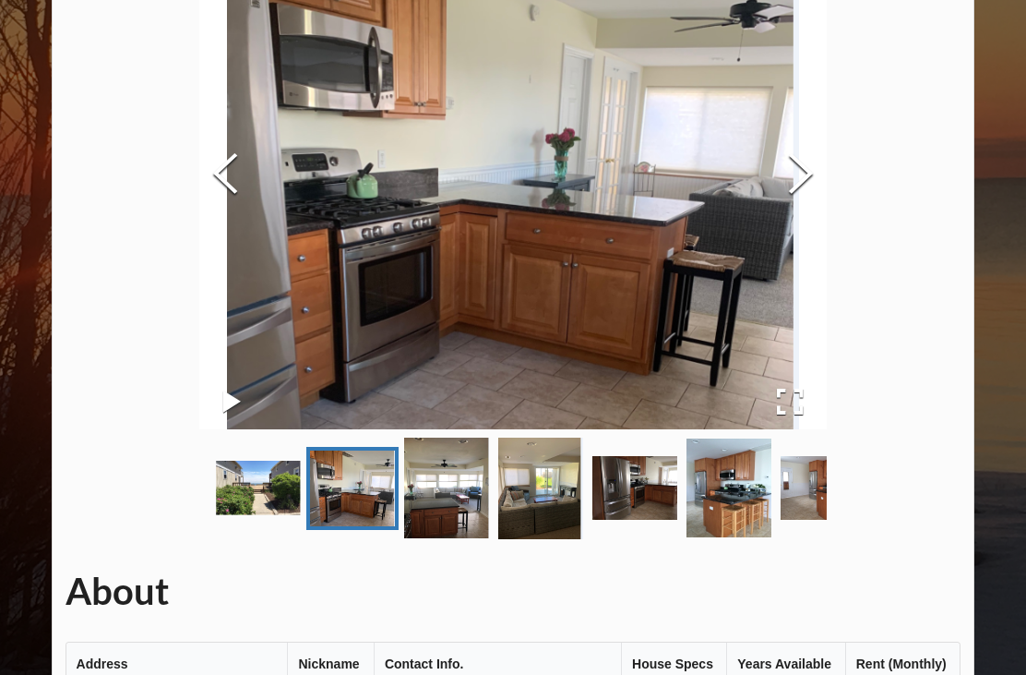
click at [811, 165] on button "Next Slide" at bounding box center [801, 175] width 52 height 167
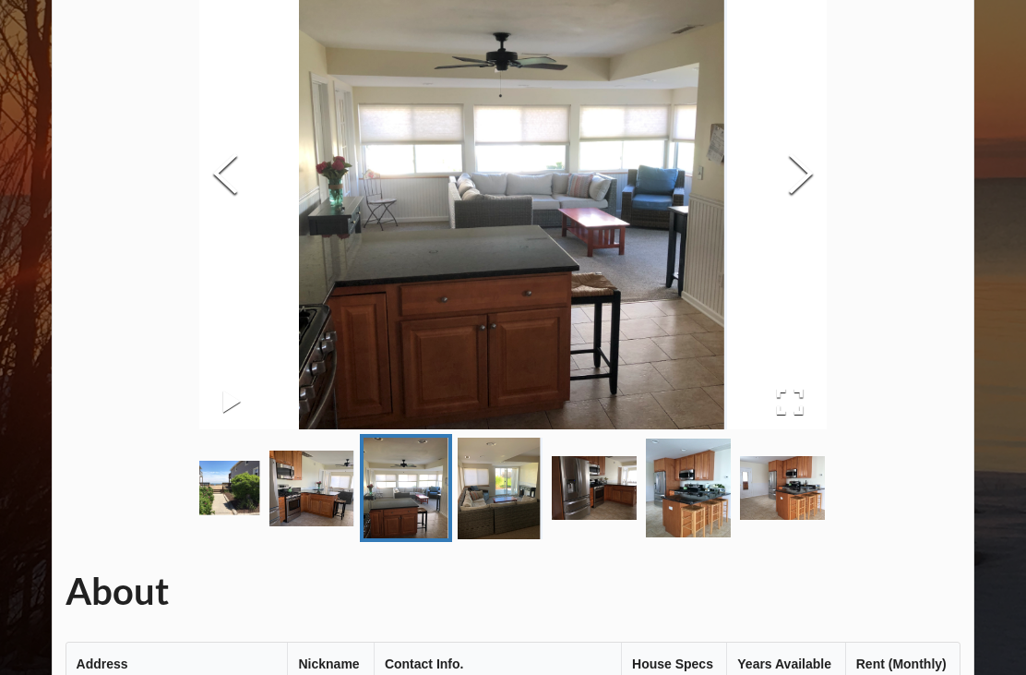
click at [808, 185] on button "Next Slide" at bounding box center [801, 175] width 52 height 167
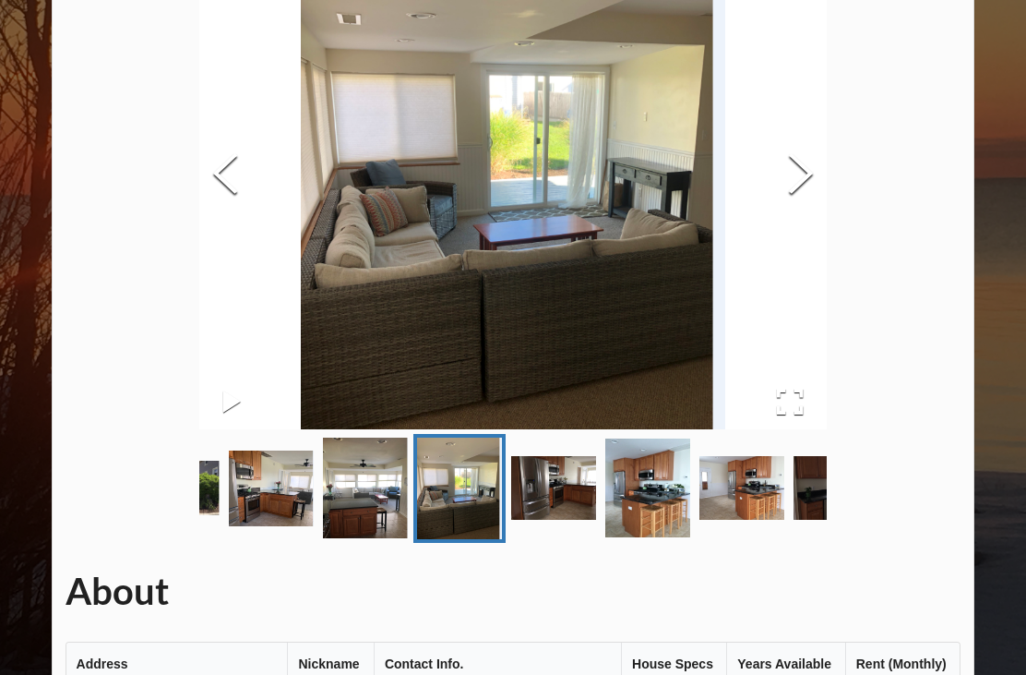
click at [797, 189] on button "Next Slide" at bounding box center [801, 175] width 52 height 167
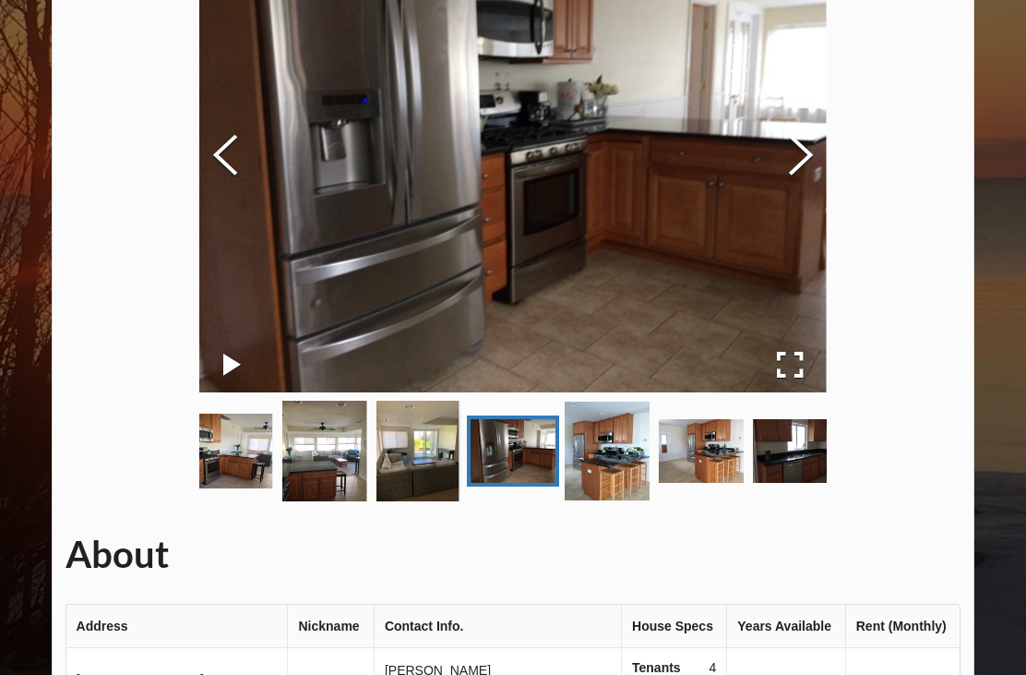
click at [806, 180] on button "Next Slide" at bounding box center [801, 156] width 52 height 167
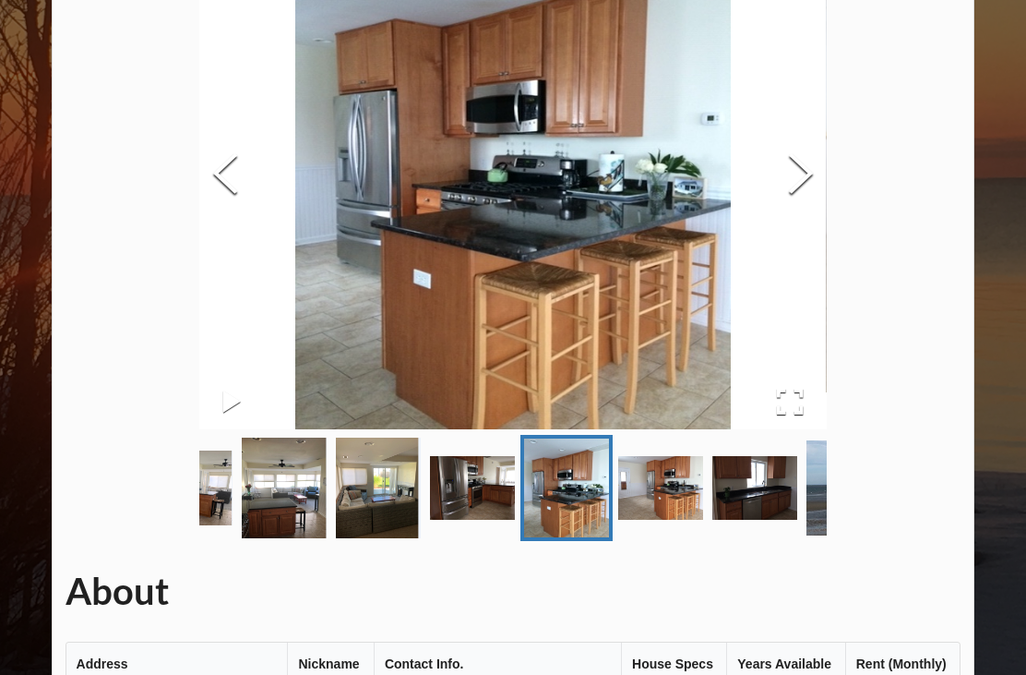
click at [812, 176] on button "Next Slide" at bounding box center [801, 175] width 52 height 167
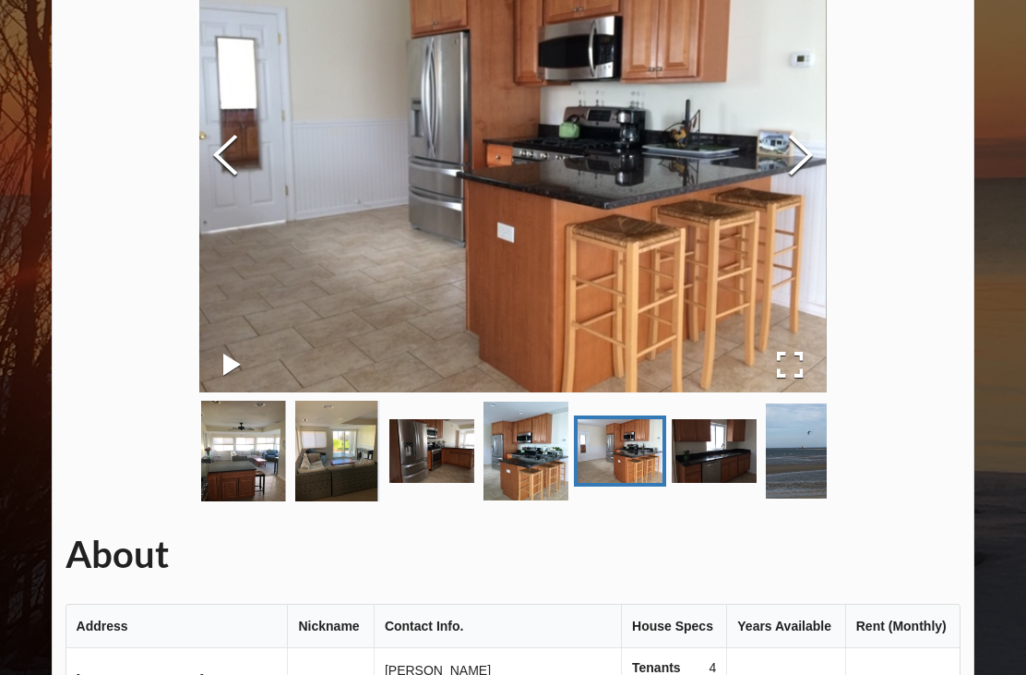
click at [808, 183] on button "Next Slide" at bounding box center [801, 156] width 52 height 167
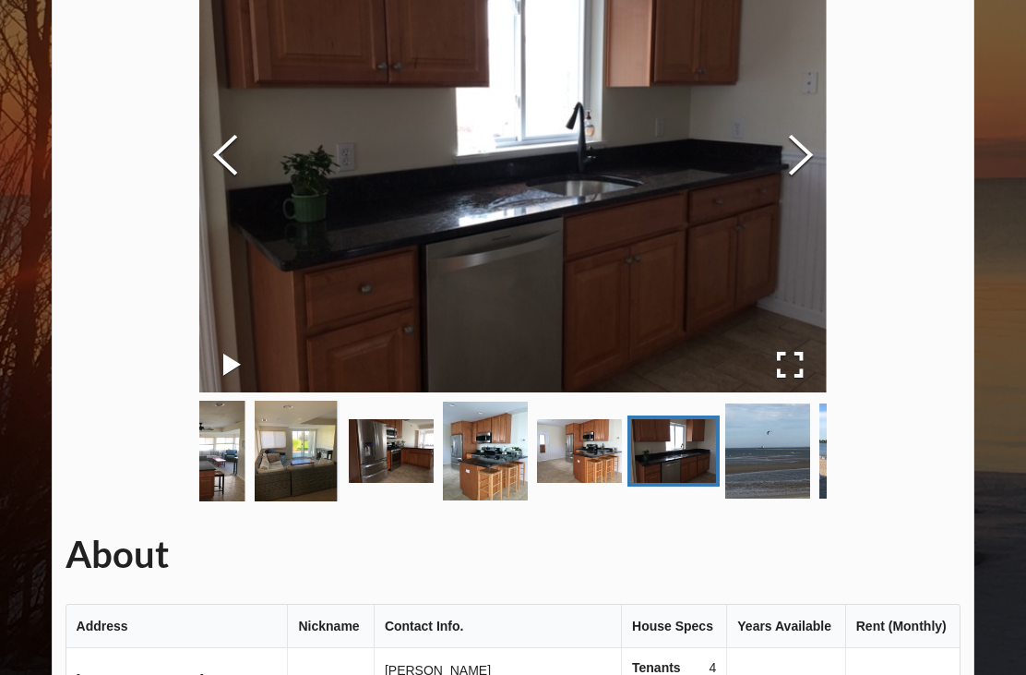
click at [817, 178] on button "Next Slide" at bounding box center [801, 156] width 52 height 167
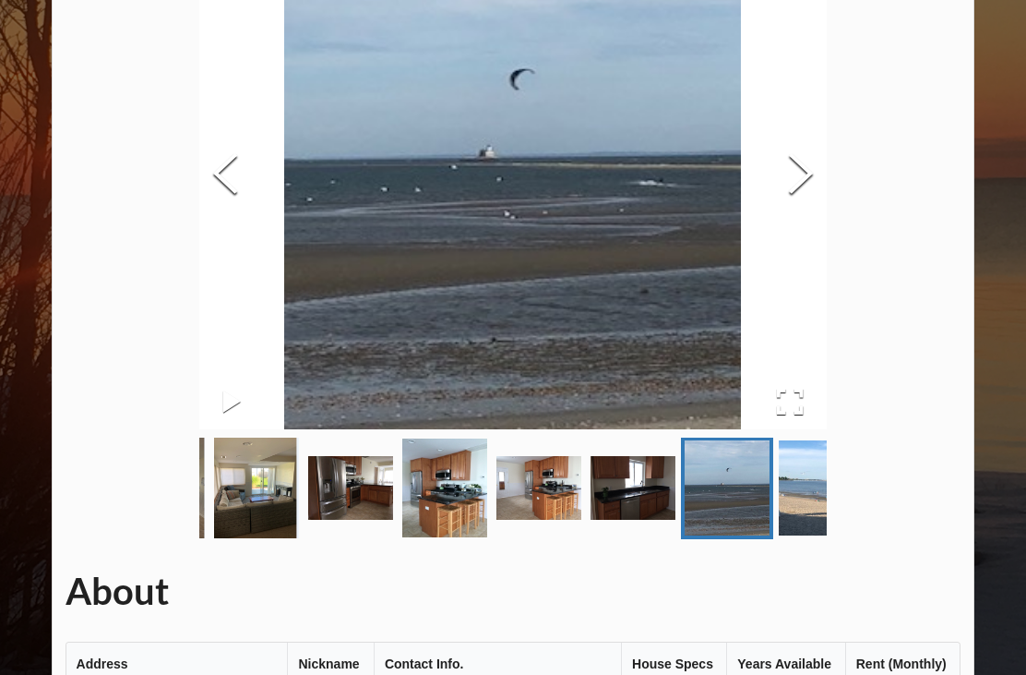
click at [805, 185] on button "Next Slide" at bounding box center [801, 175] width 52 height 167
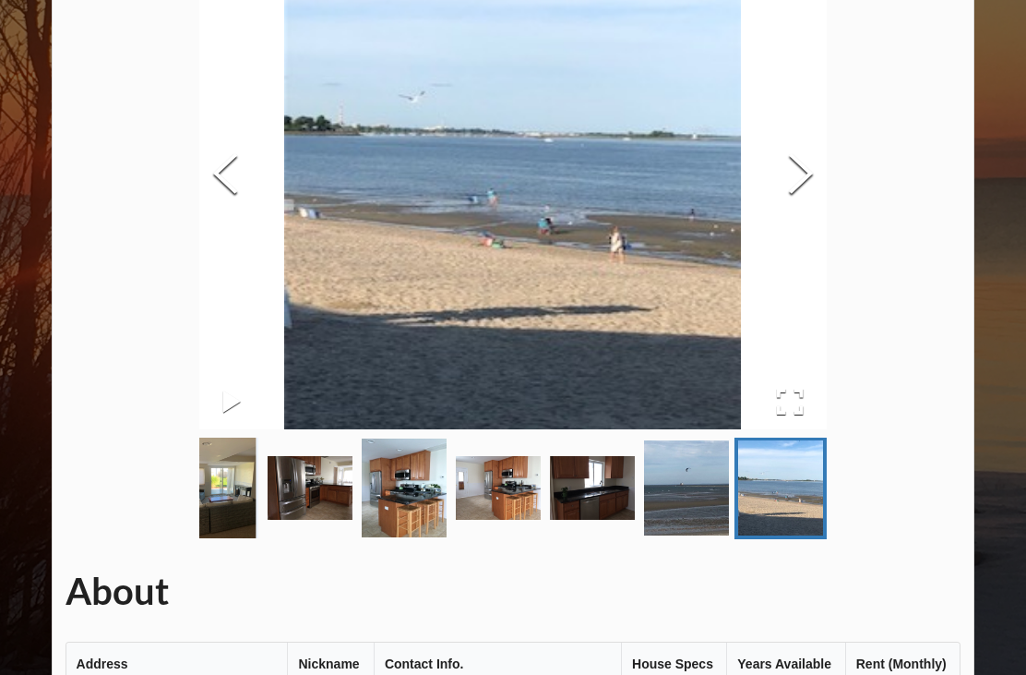
click at [802, 187] on button "Next Slide" at bounding box center [801, 175] width 52 height 167
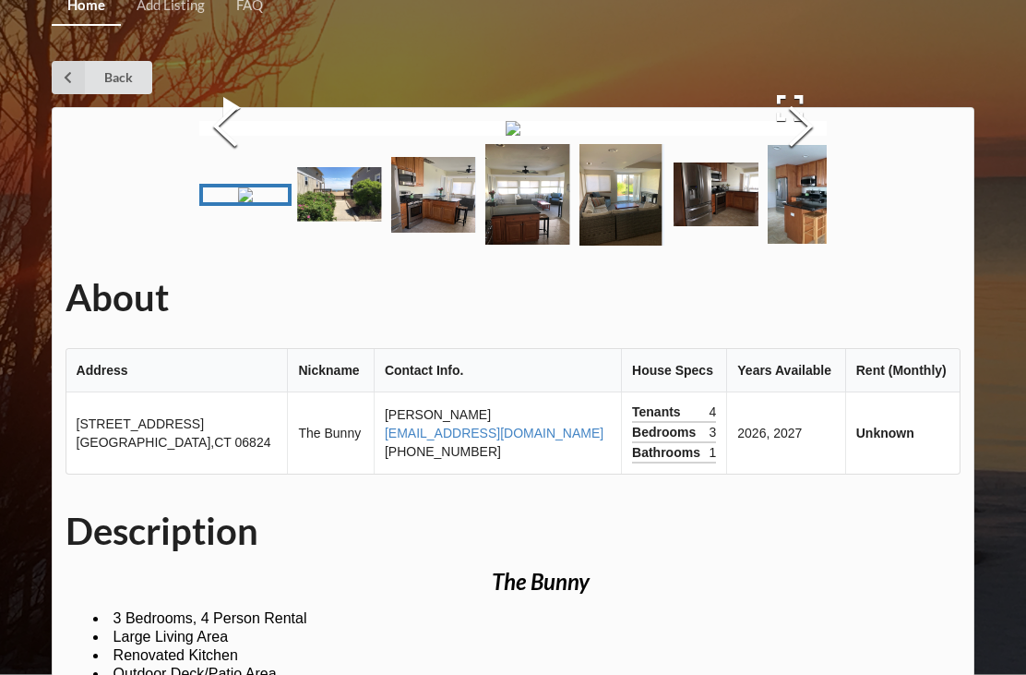
scroll to position [0, 0]
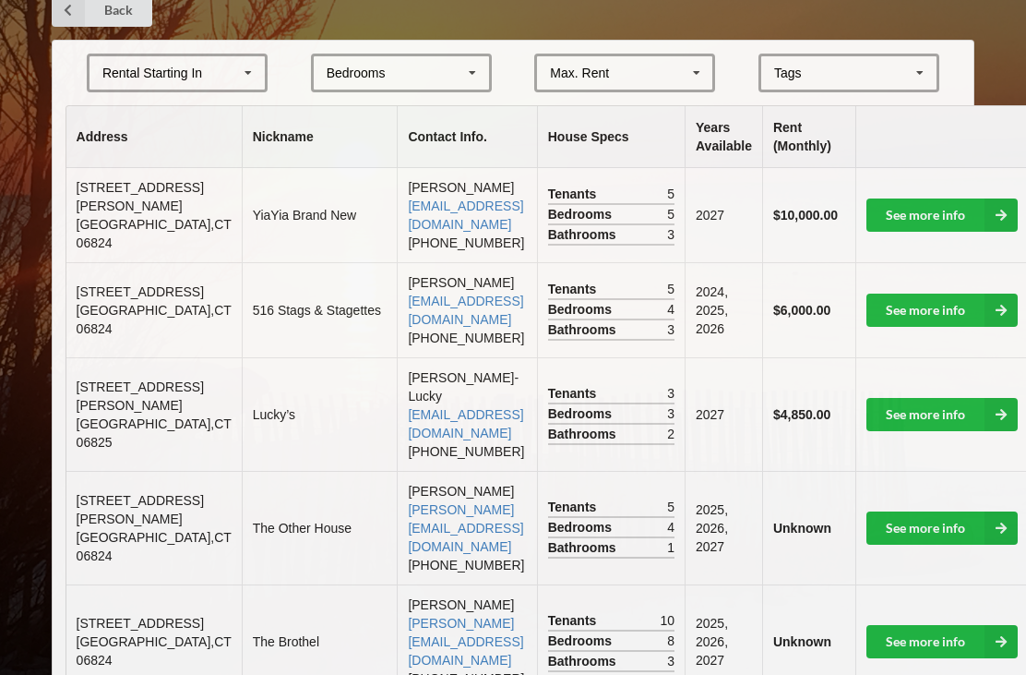
scroll to position [406, 0]
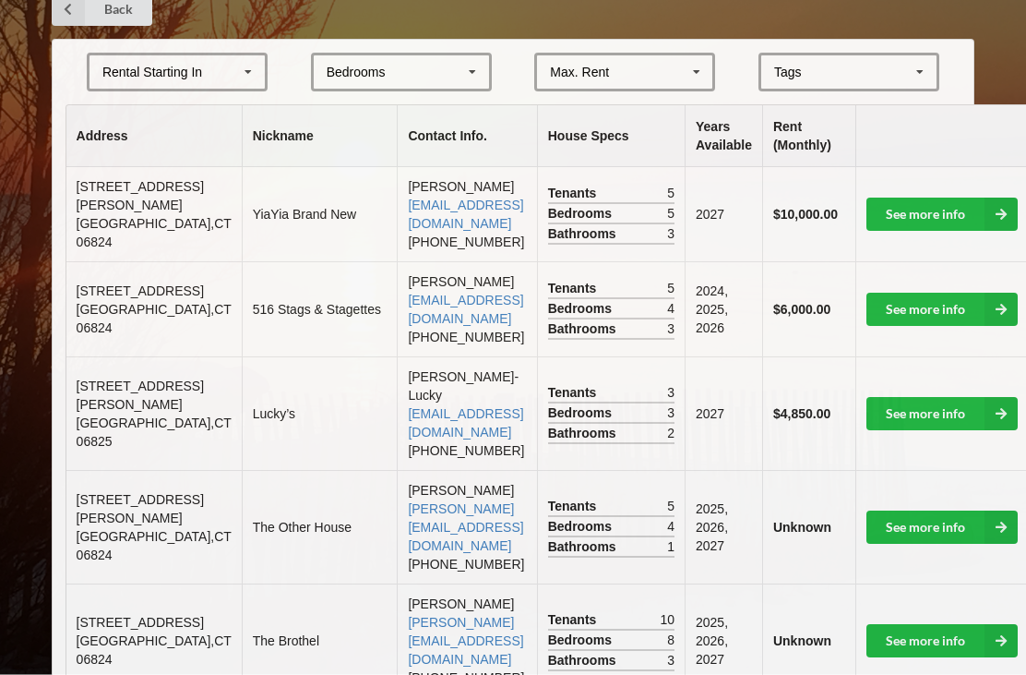
click at [867, 414] on link "See more info" at bounding box center [942, 414] width 151 height 33
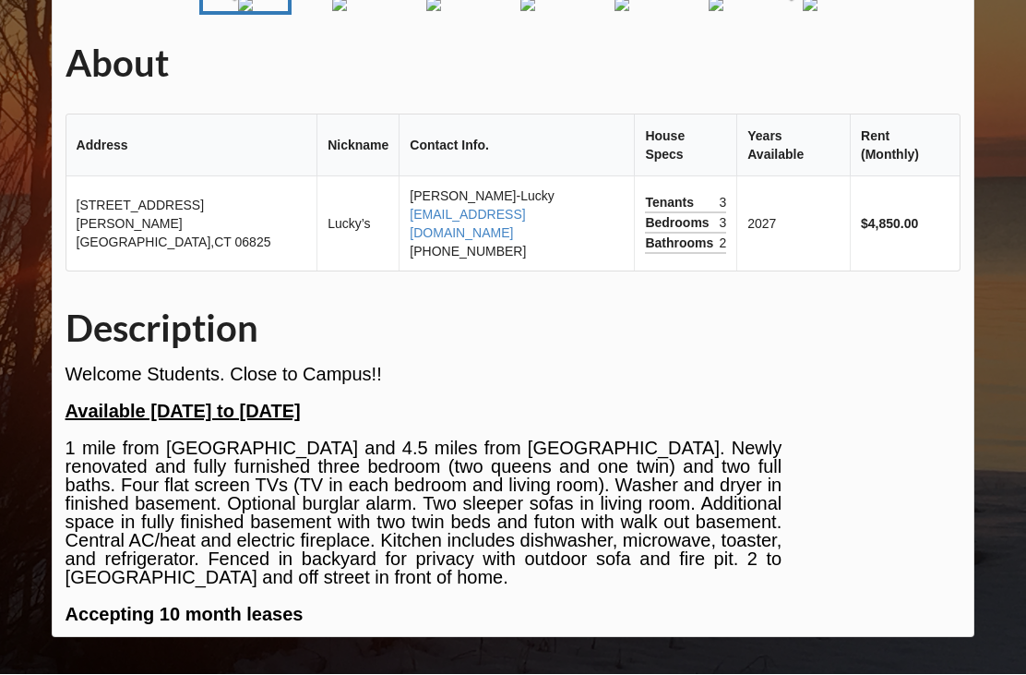
scroll to position [249, 0]
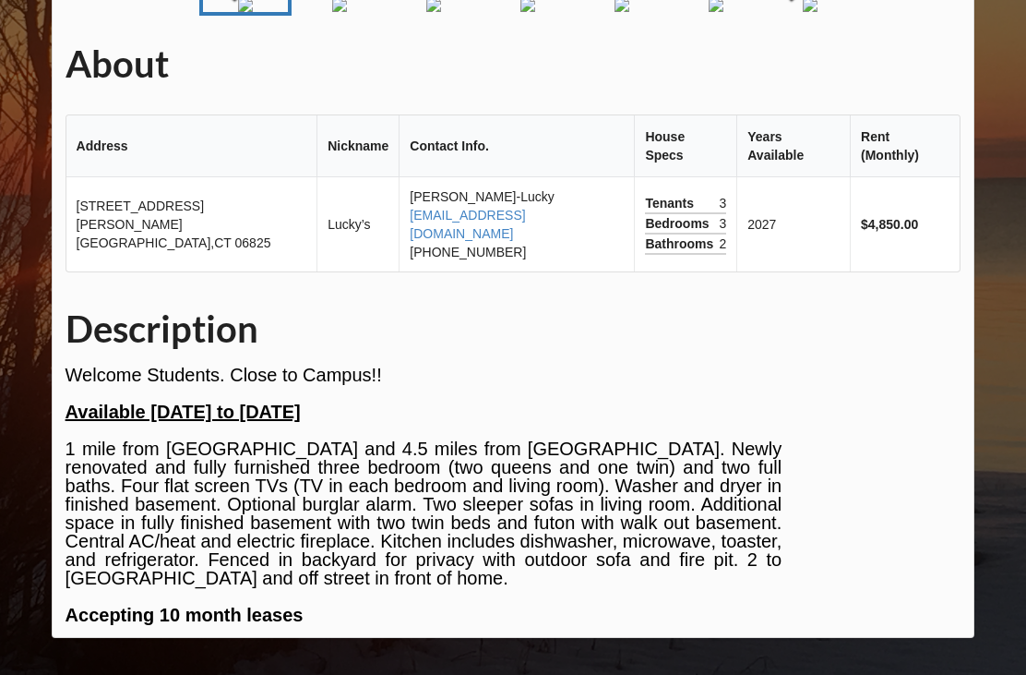
click at [332, 12] on img "Go to Slide 2" at bounding box center [339, 4] width 15 height 15
click at [392, 12] on img "Go to Slide 3" at bounding box center [399, 4] width 15 height 15
click at [451, 12] on img "Go to Slide 4" at bounding box center [458, 4] width 15 height 15
click at [511, 12] on img "Go to Slide 5" at bounding box center [518, 4] width 15 height 15
click at [574, 12] on img "Go to Slide 6" at bounding box center [577, 4] width 15 height 15
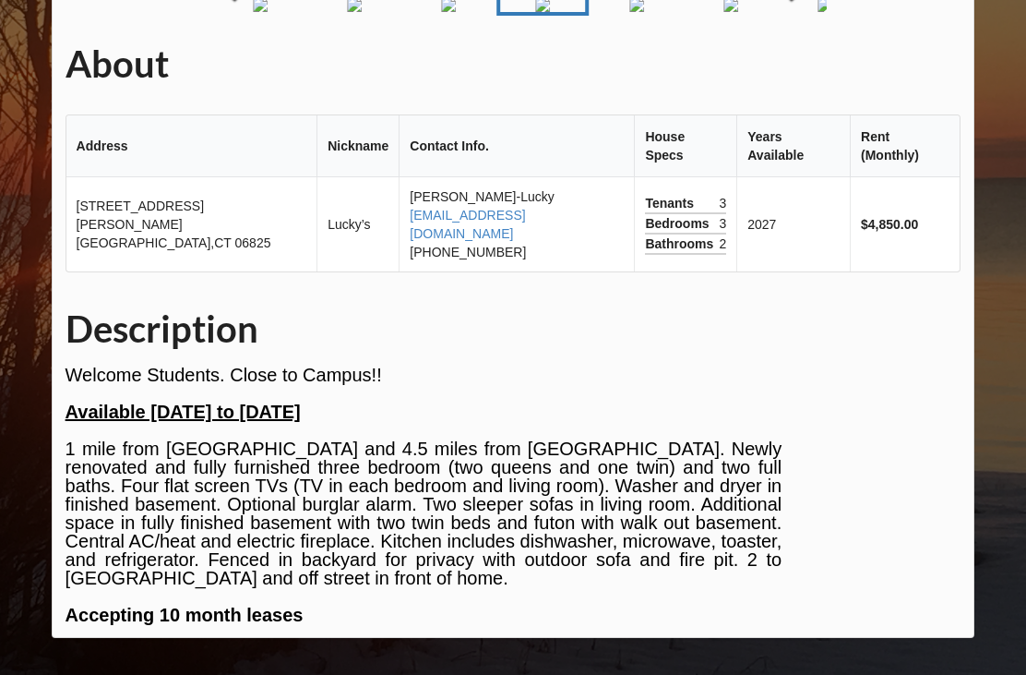
click at [640, 12] on img "Go to Slide 7" at bounding box center [636, 4] width 15 height 15
click at [690, 12] on img "Go to Slide 8" at bounding box center [696, 4] width 15 height 15
click at [748, 12] on img "Go to Slide 9" at bounding box center [755, 4] width 15 height 15
click at [808, 12] on img "Go to Slide 10" at bounding box center [815, 4] width 15 height 15
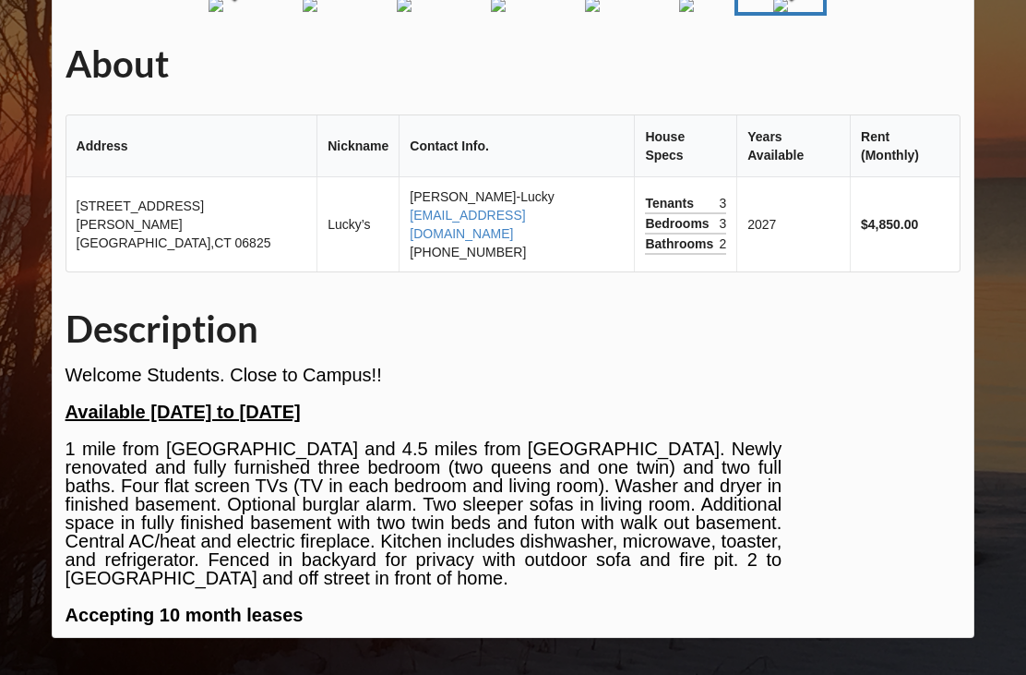
click at [397, 12] on img "Go to Slide 6" at bounding box center [404, 4] width 15 height 15
click at [347, 12] on img "Go to Slide 4" at bounding box center [354, 4] width 15 height 15
click at [120, 625] on span "1 mile from [GEOGRAPHIC_DATA] and 4.5 miles from [GEOGRAPHIC_DATA]. Newly renov…" at bounding box center [424, 531] width 717 height 186
click at [323, 12] on img "Go to Slide 3" at bounding box center [330, 4] width 15 height 15
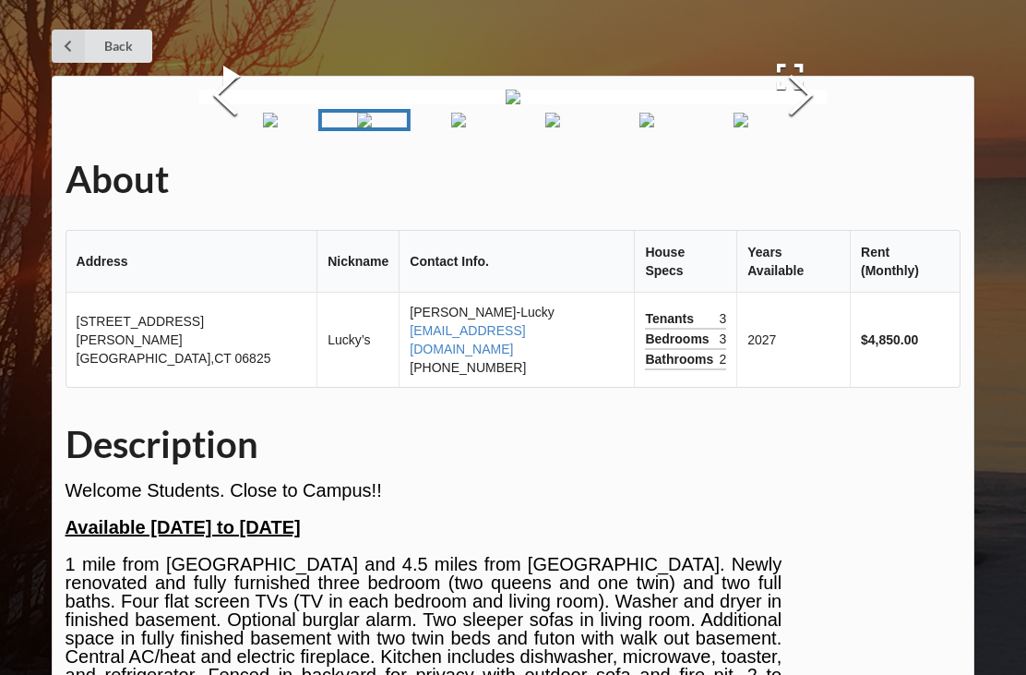
scroll to position [51, 0]
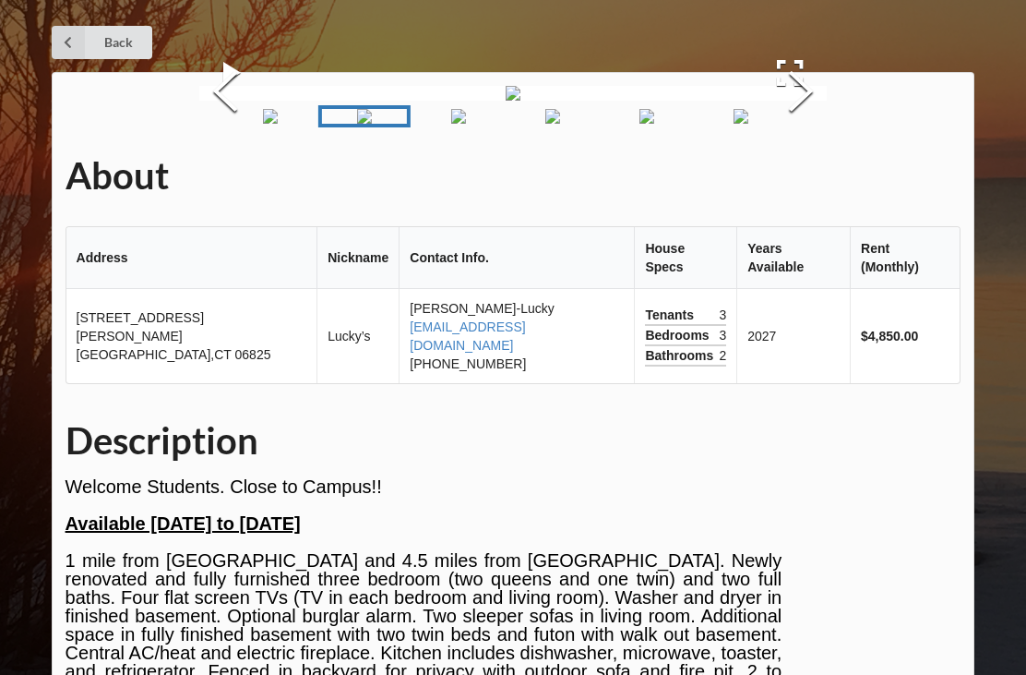
click at [232, 177] on button "Previous Slide" at bounding box center [225, 93] width 52 height 167
click at [223, 177] on button "Previous Slide" at bounding box center [225, 93] width 52 height 167
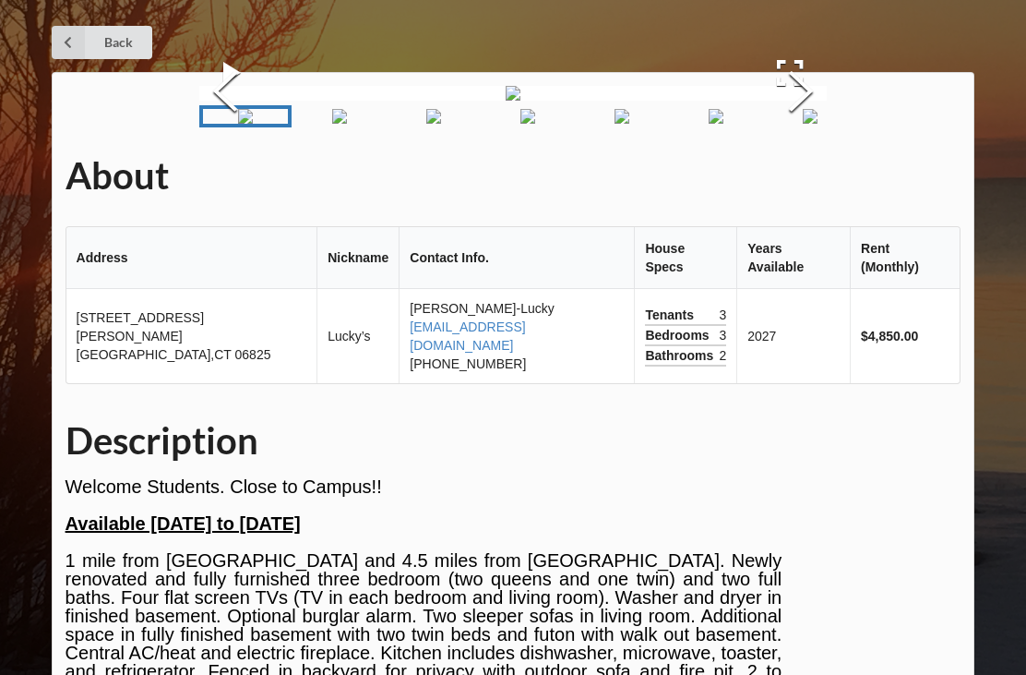
click at [220, 177] on button "Previous Slide" at bounding box center [225, 93] width 52 height 167
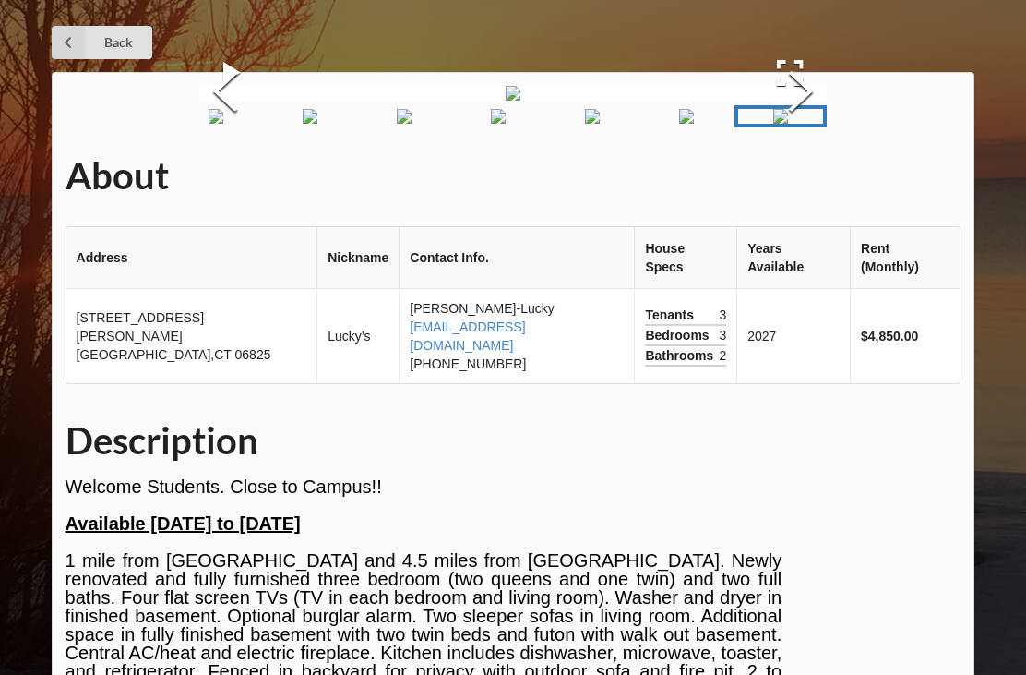
click at [239, 177] on button "Previous Slide" at bounding box center [225, 93] width 52 height 167
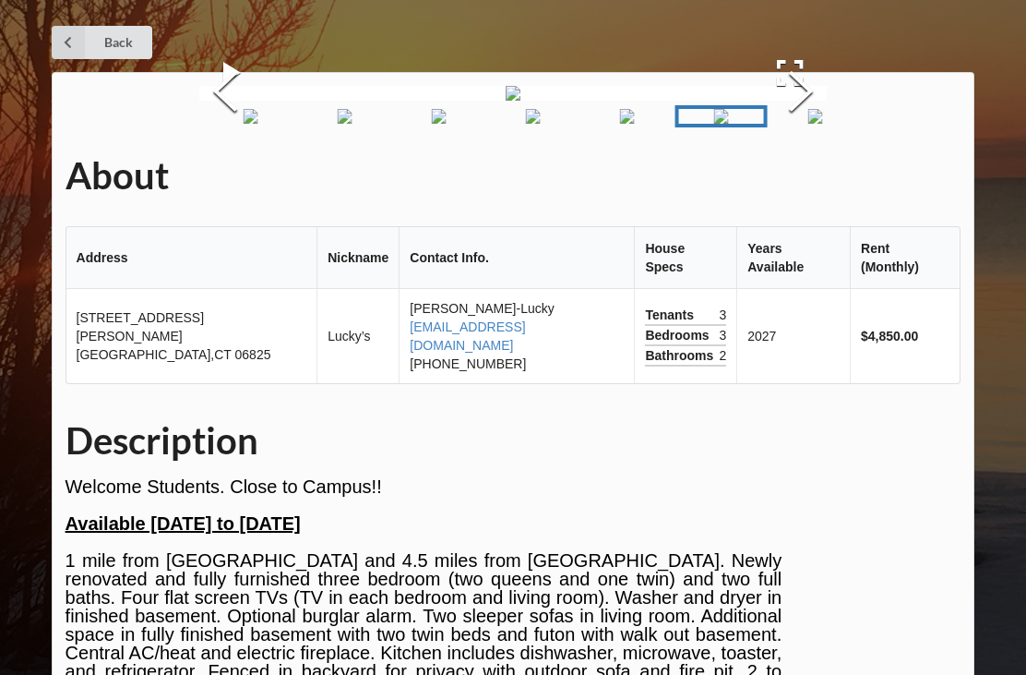
click at [212, 177] on button "Previous Slide" at bounding box center [225, 93] width 52 height 167
click at [224, 177] on button "Previous Slide" at bounding box center [225, 93] width 52 height 167
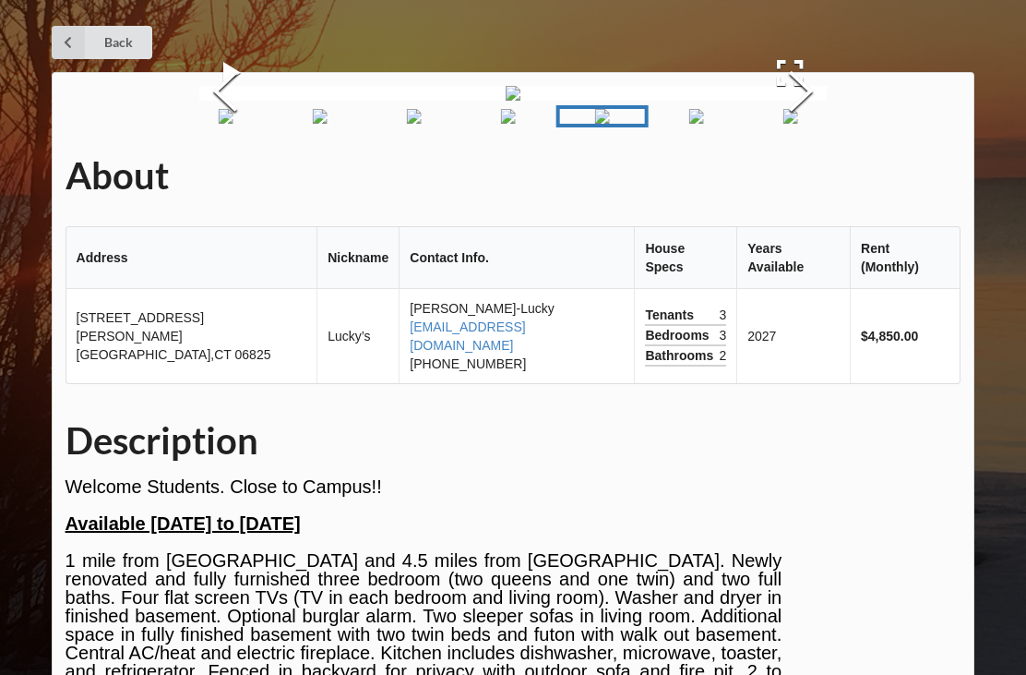
click at [213, 177] on button "Previous Slide" at bounding box center [225, 93] width 52 height 167
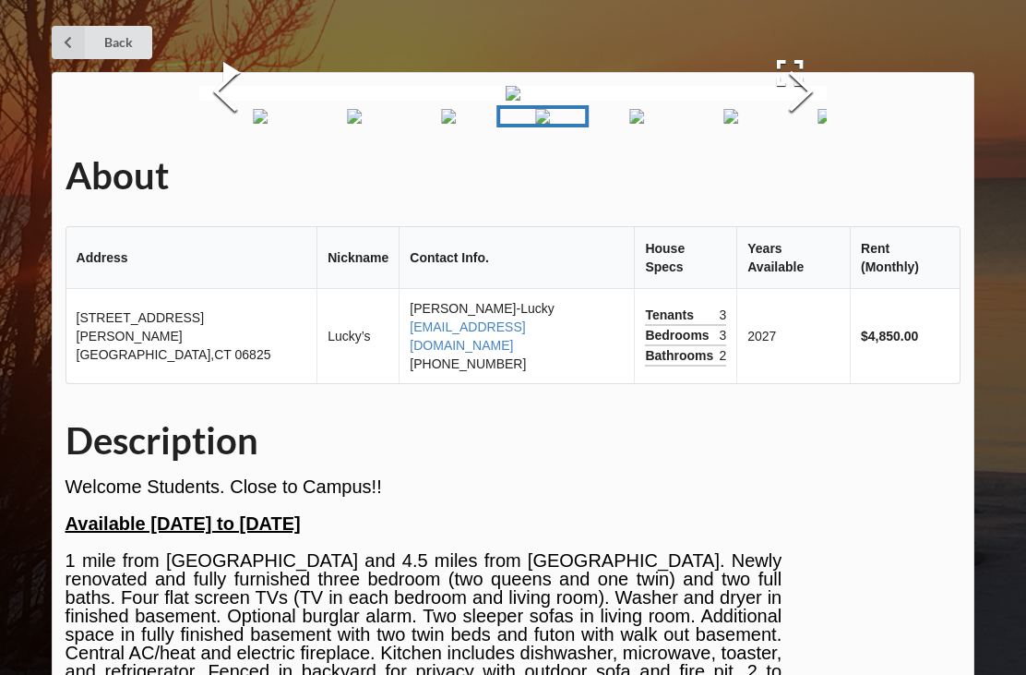
click at [213, 177] on button "Previous Slide" at bounding box center [225, 93] width 52 height 167
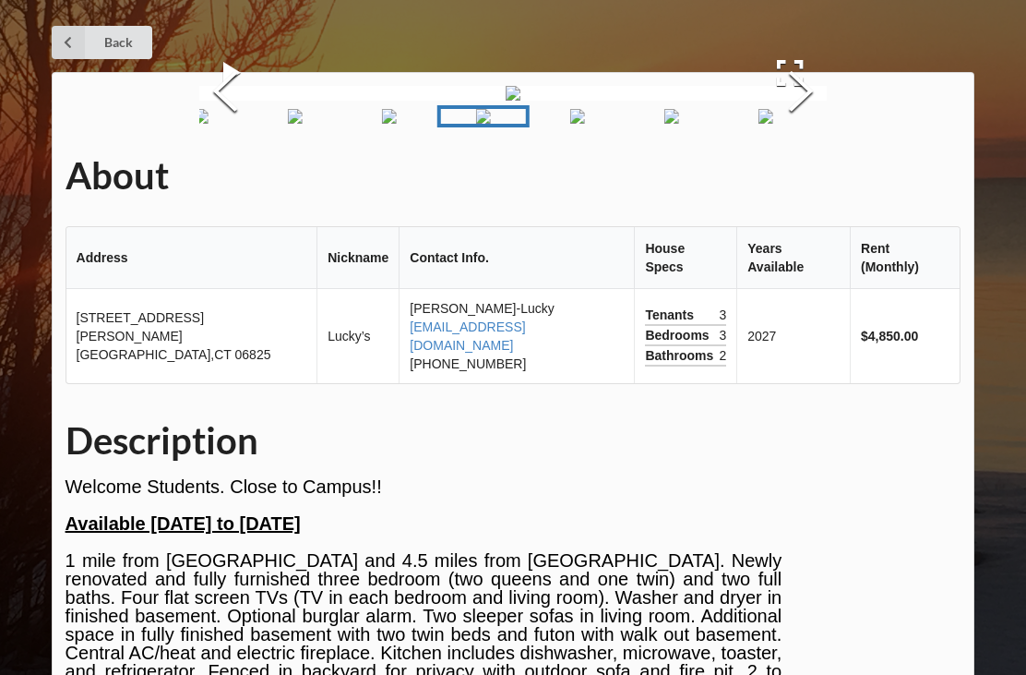
click at [220, 177] on button "Previous Slide" at bounding box center [225, 93] width 52 height 167
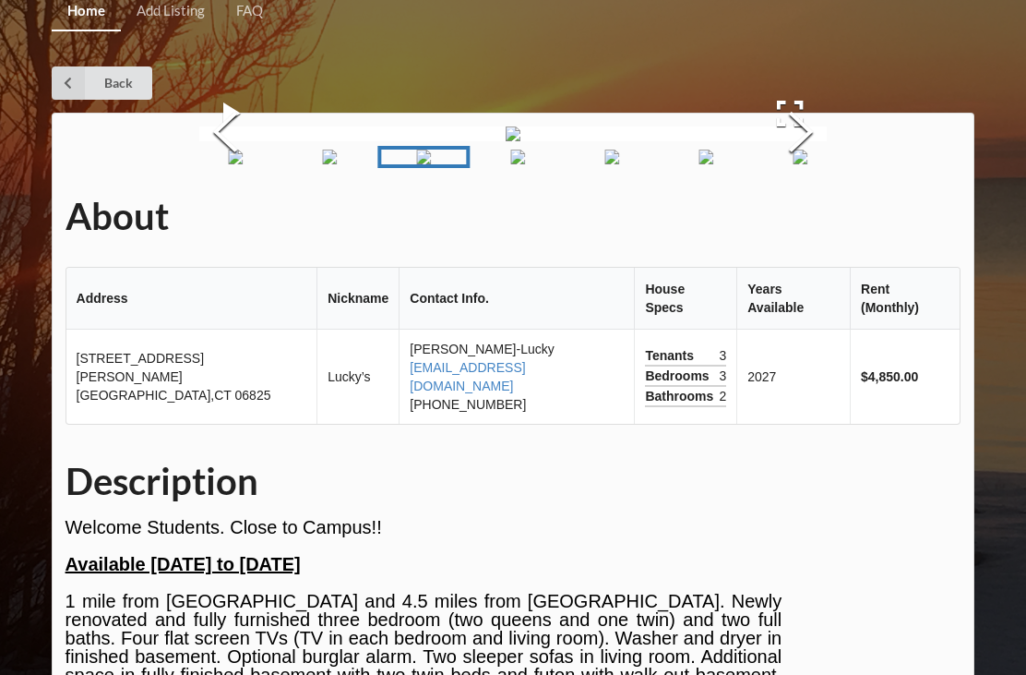
scroll to position [0, 0]
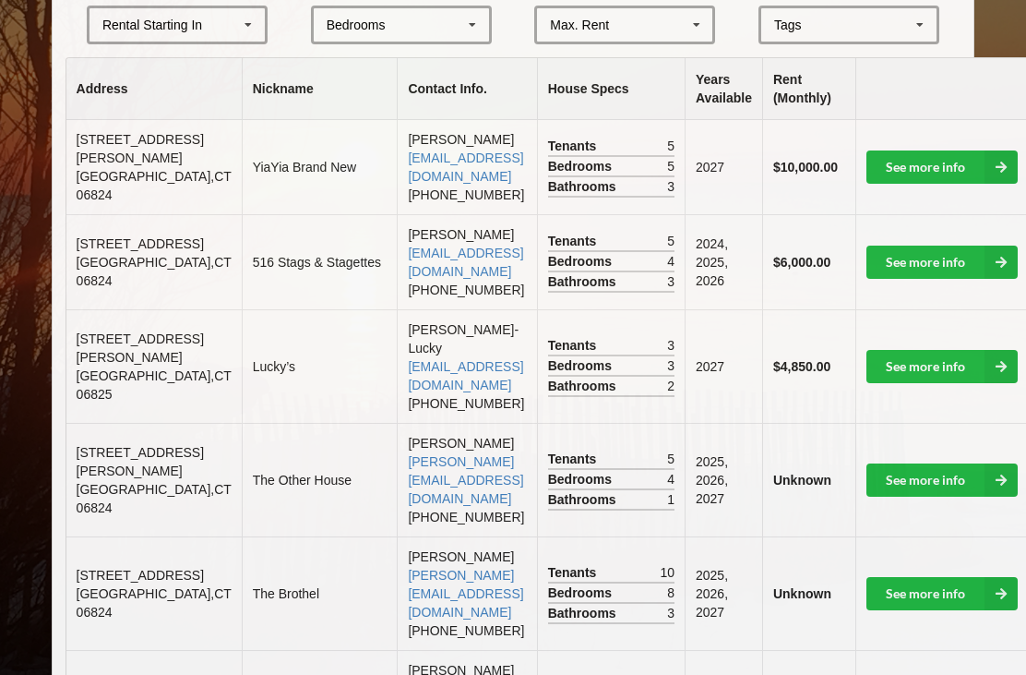
scroll to position [451, 0]
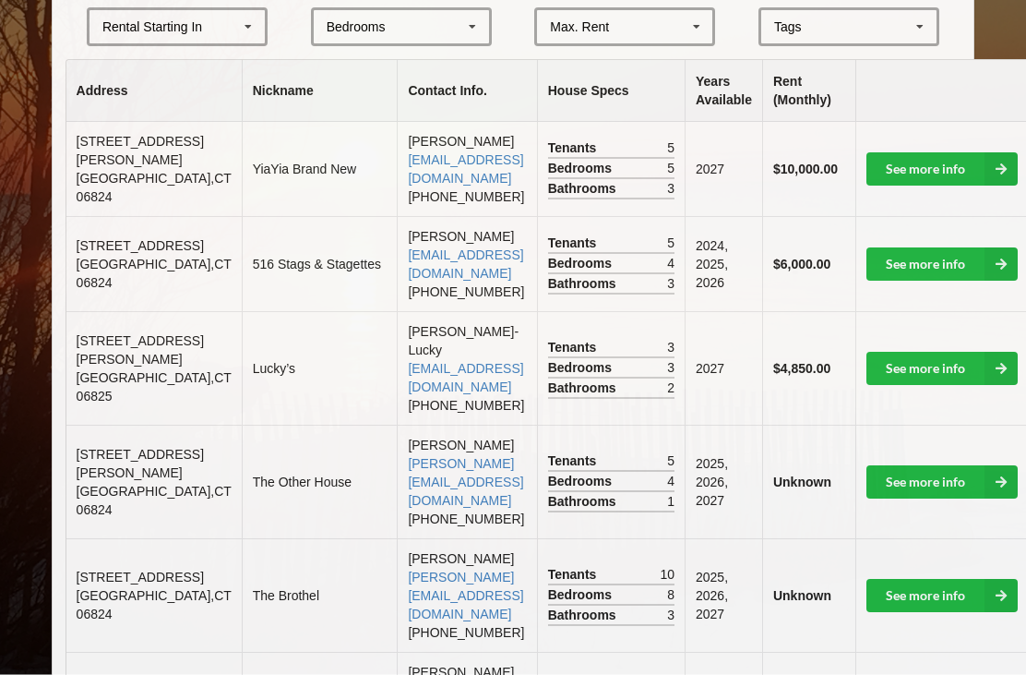
click at [867, 466] on link "See more info" at bounding box center [942, 482] width 151 height 33
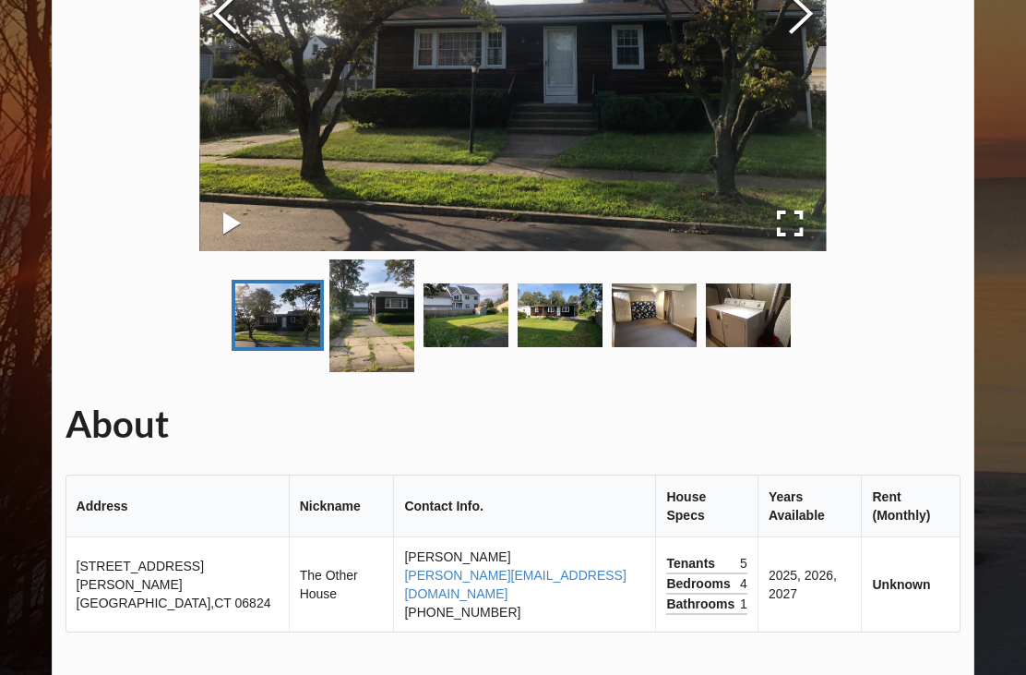
click at [672, 319] on img "Go to Slide 5" at bounding box center [654, 315] width 85 height 64
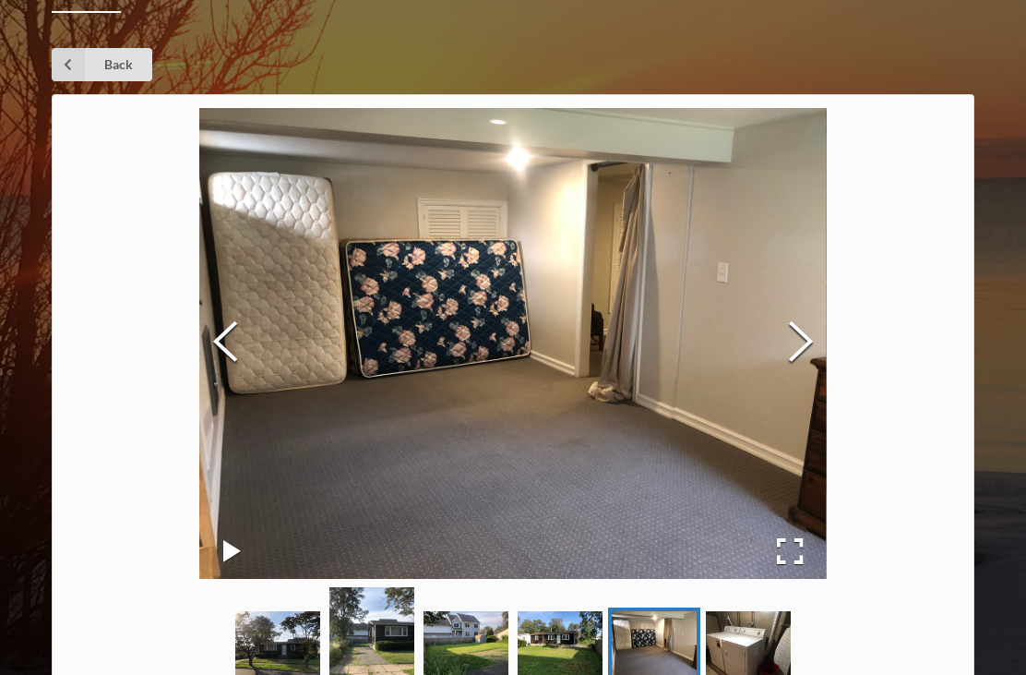
scroll to position [0, 0]
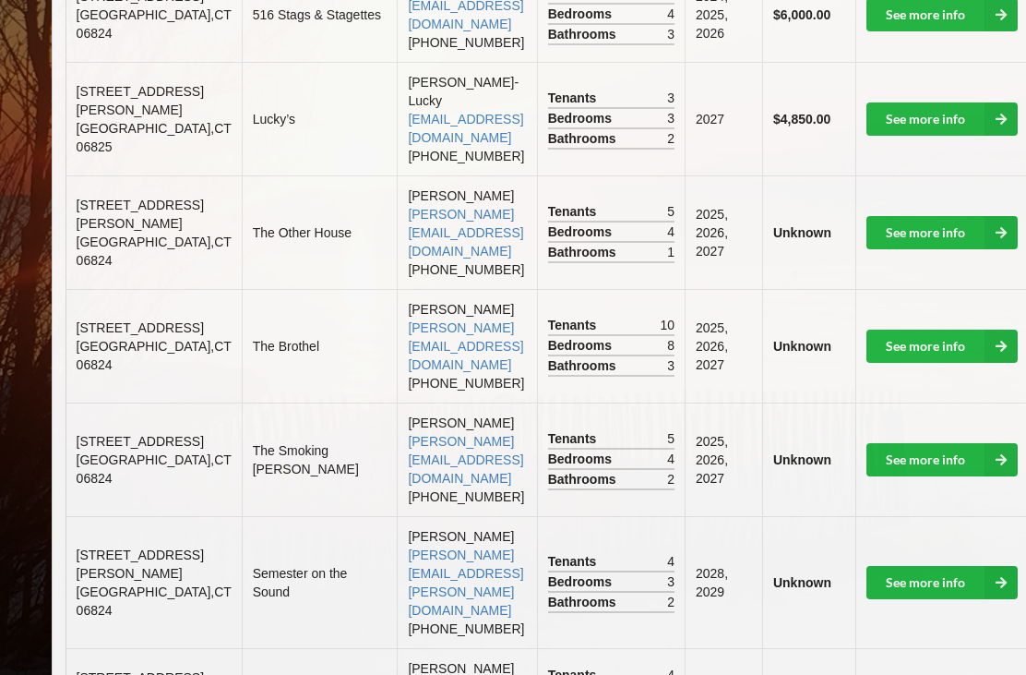
scroll to position [705, 0]
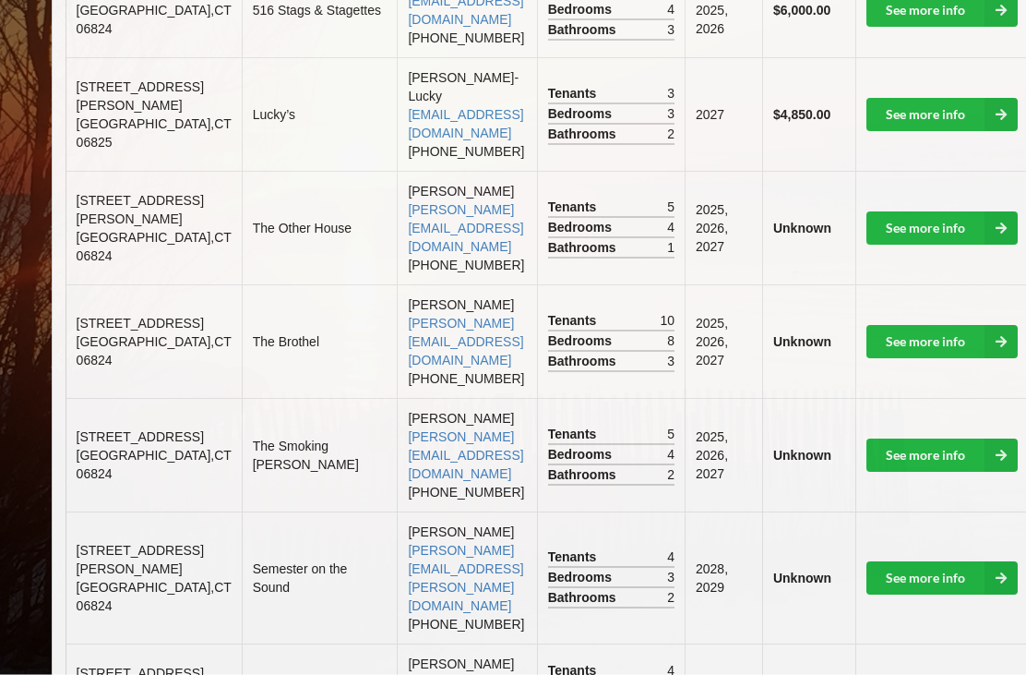
click at [867, 562] on link "See more info" at bounding box center [942, 578] width 151 height 33
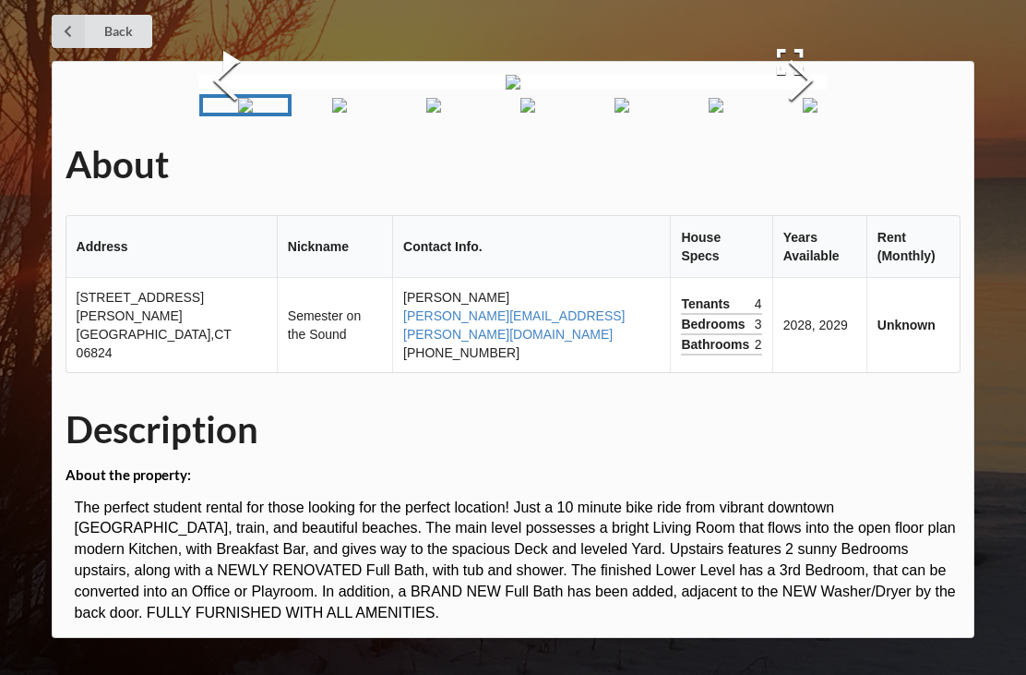
scroll to position [73, 0]
click at [332, 113] on img "Go to Slide 2" at bounding box center [339, 105] width 15 height 15
click at [422, 113] on img "Go to Slide 3" at bounding box center [429, 105] width 15 height 15
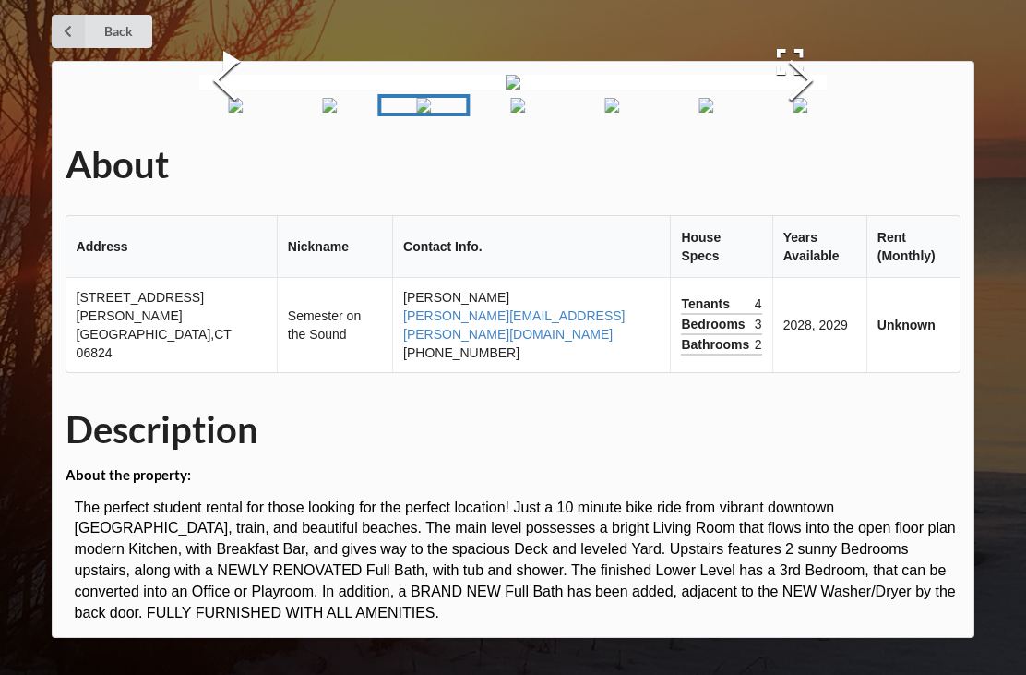
click at [511, 113] on img "Go to Slide 4" at bounding box center [518, 105] width 15 height 15
click at [600, 113] on img "Go to Slide 5" at bounding box center [607, 105] width 15 height 15
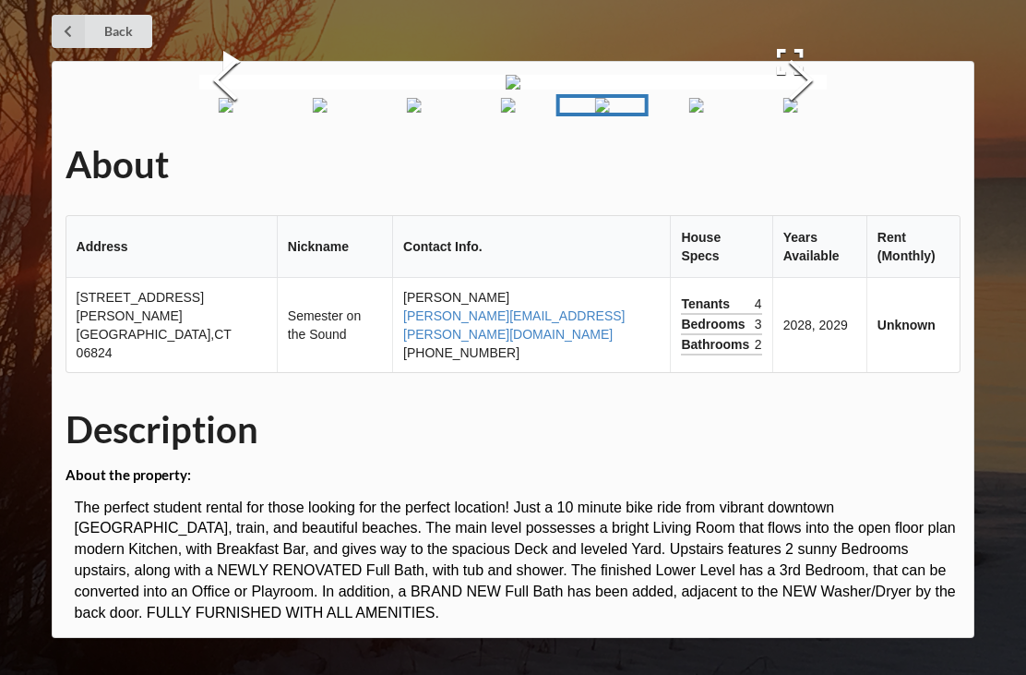
click at [689, 113] on img "Go to Slide 6" at bounding box center [696, 105] width 15 height 15
click at [779, 113] on img "Go to Slide 7" at bounding box center [786, 105] width 15 height 15
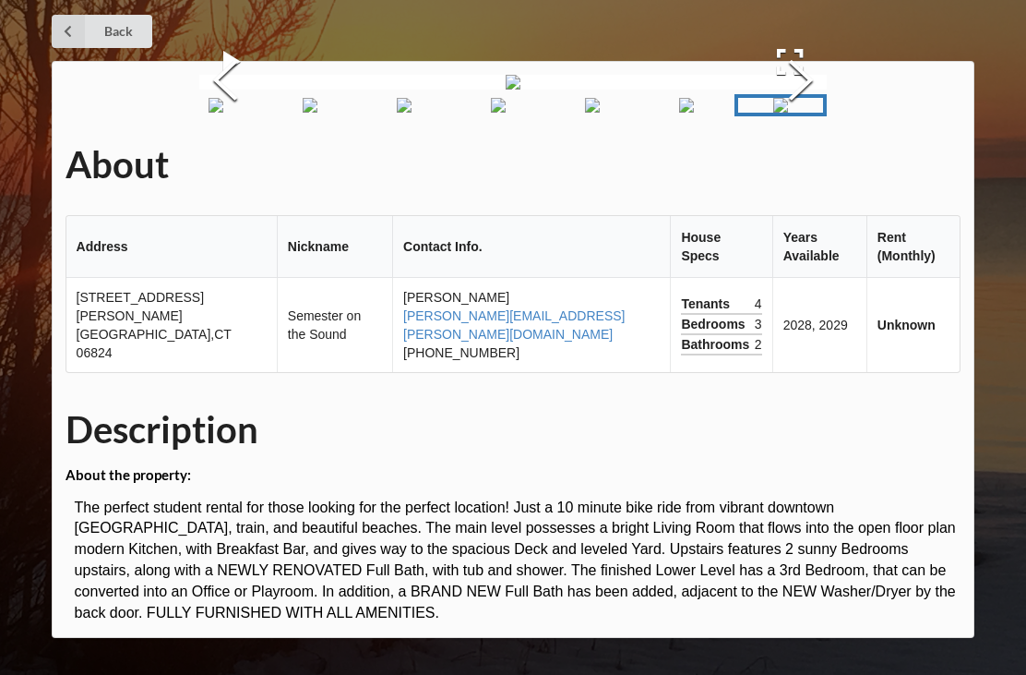
click at [223, 113] on img "Go to Slide 1" at bounding box center [216, 105] width 15 height 15
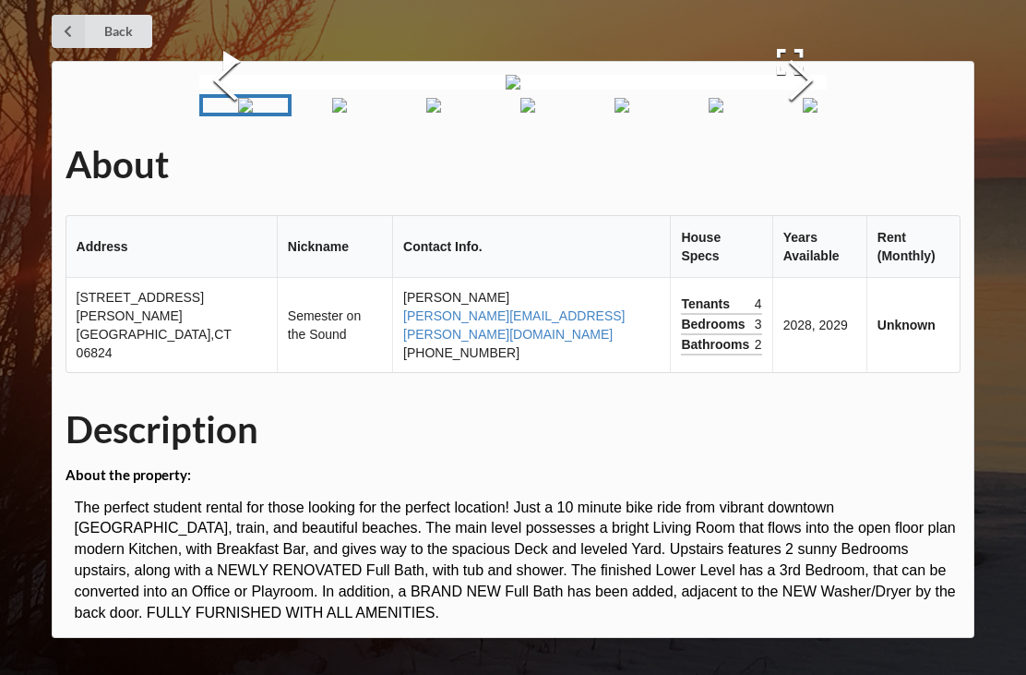
click at [332, 113] on img "Go to Slide 2" at bounding box center [339, 105] width 15 height 15
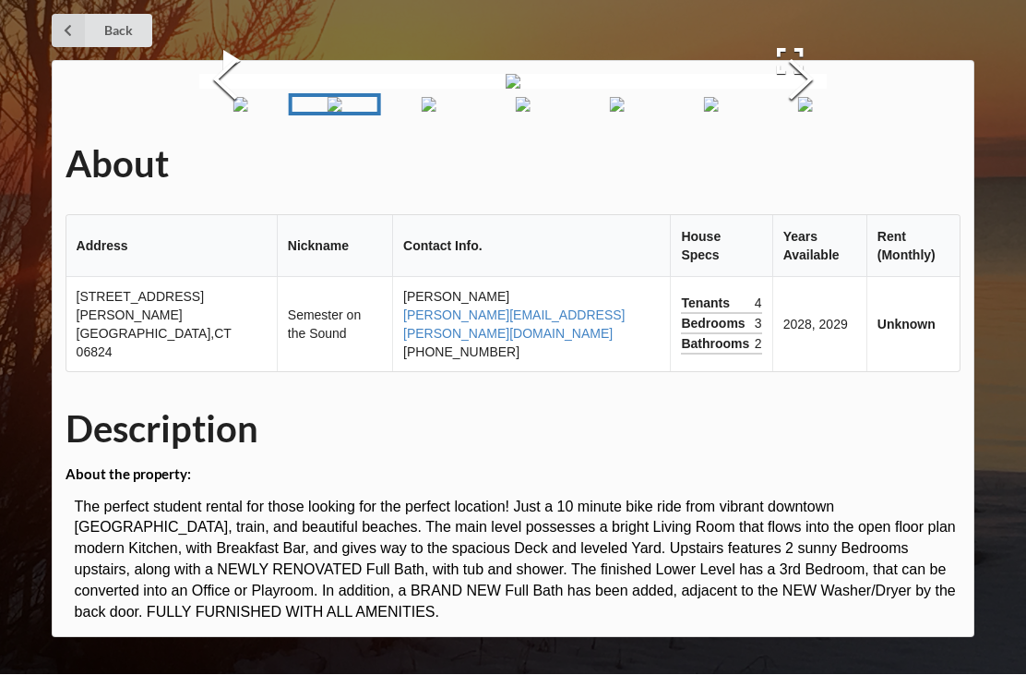
scroll to position [245, 0]
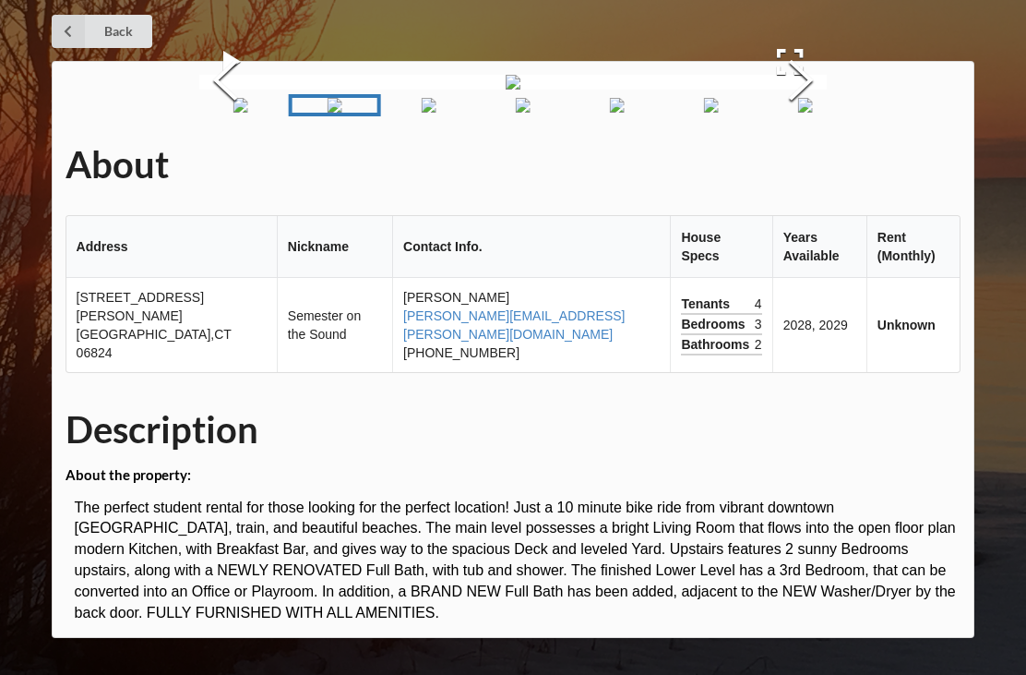
click at [240, 113] on img "Go to Slide 1" at bounding box center [240, 105] width 15 height 15
click at [238, 113] on img "Go to Slide 1" at bounding box center [245, 105] width 15 height 15
click at [335, 113] on img "Go to Slide 2" at bounding box center [339, 105] width 15 height 15
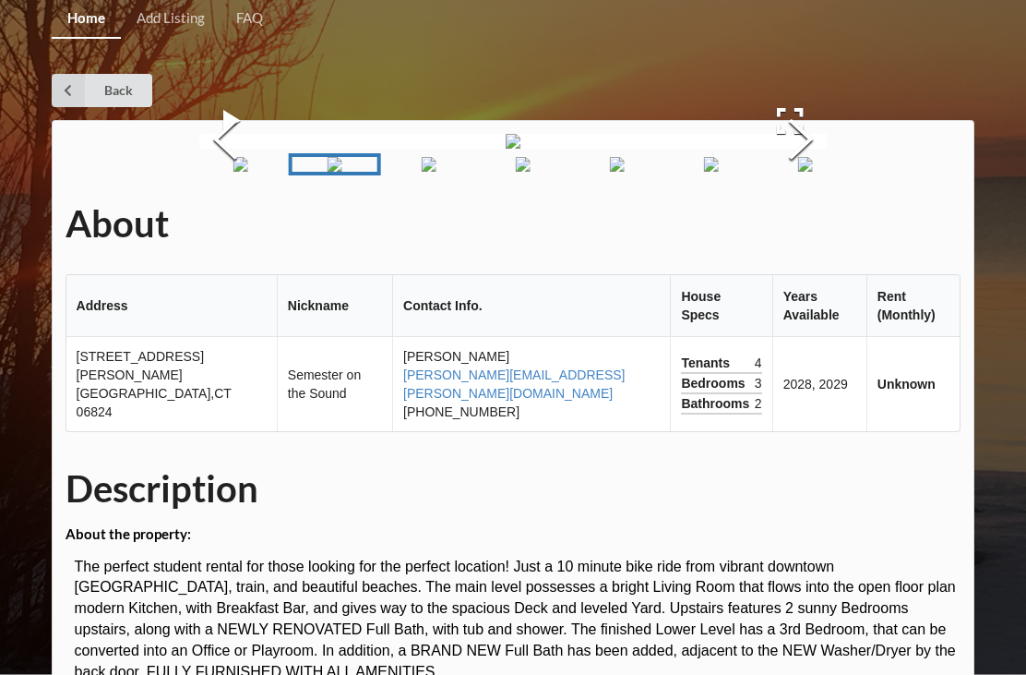
scroll to position [0, 0]
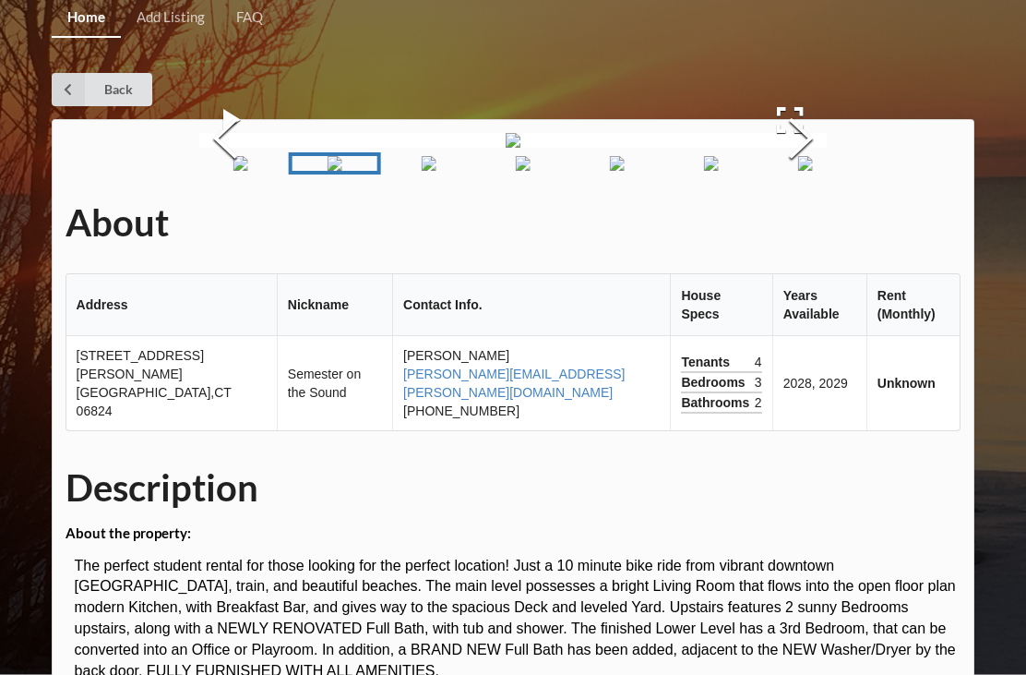
click at [113, 90] on link "Back" at bounding box center [102, 90] width 101 height 33
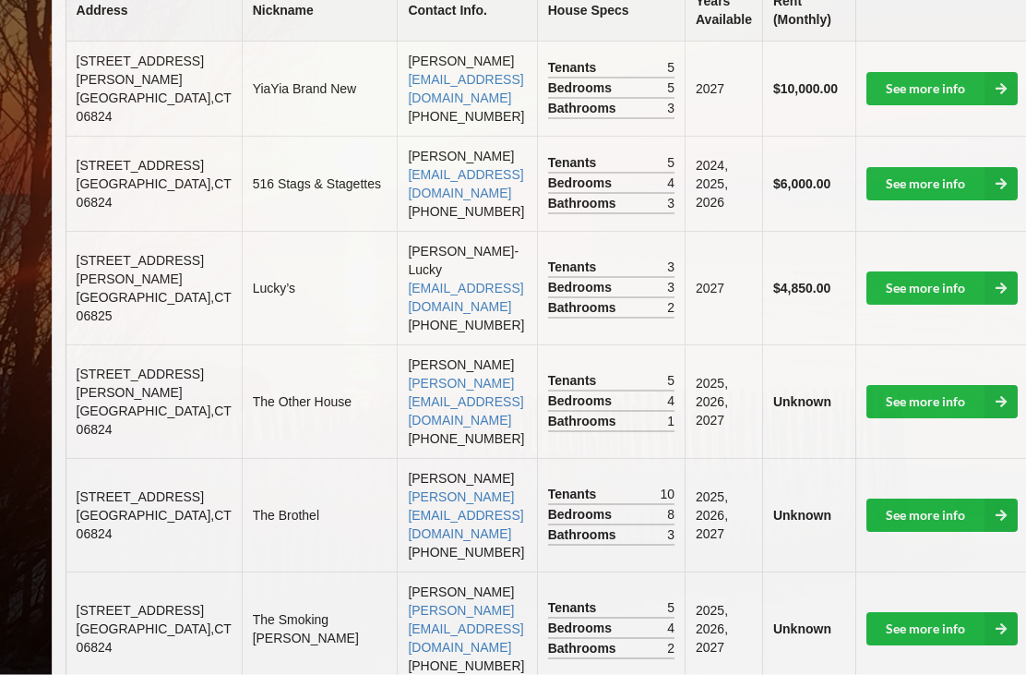
scroll to position [526, 0]
